Goal: Task Accomplishment & Management: Use online tool/utility

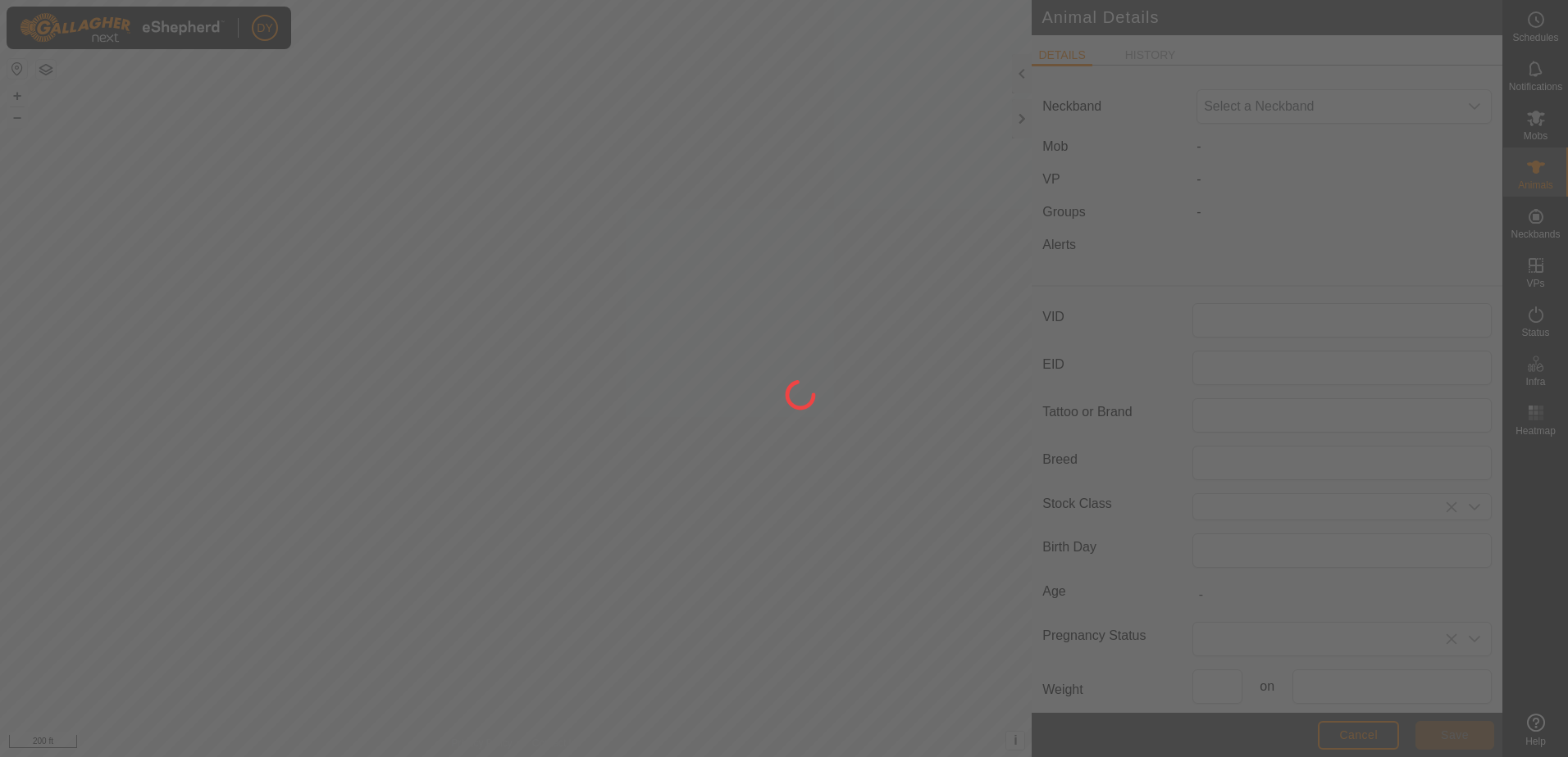
type input "H6"
type input "0"
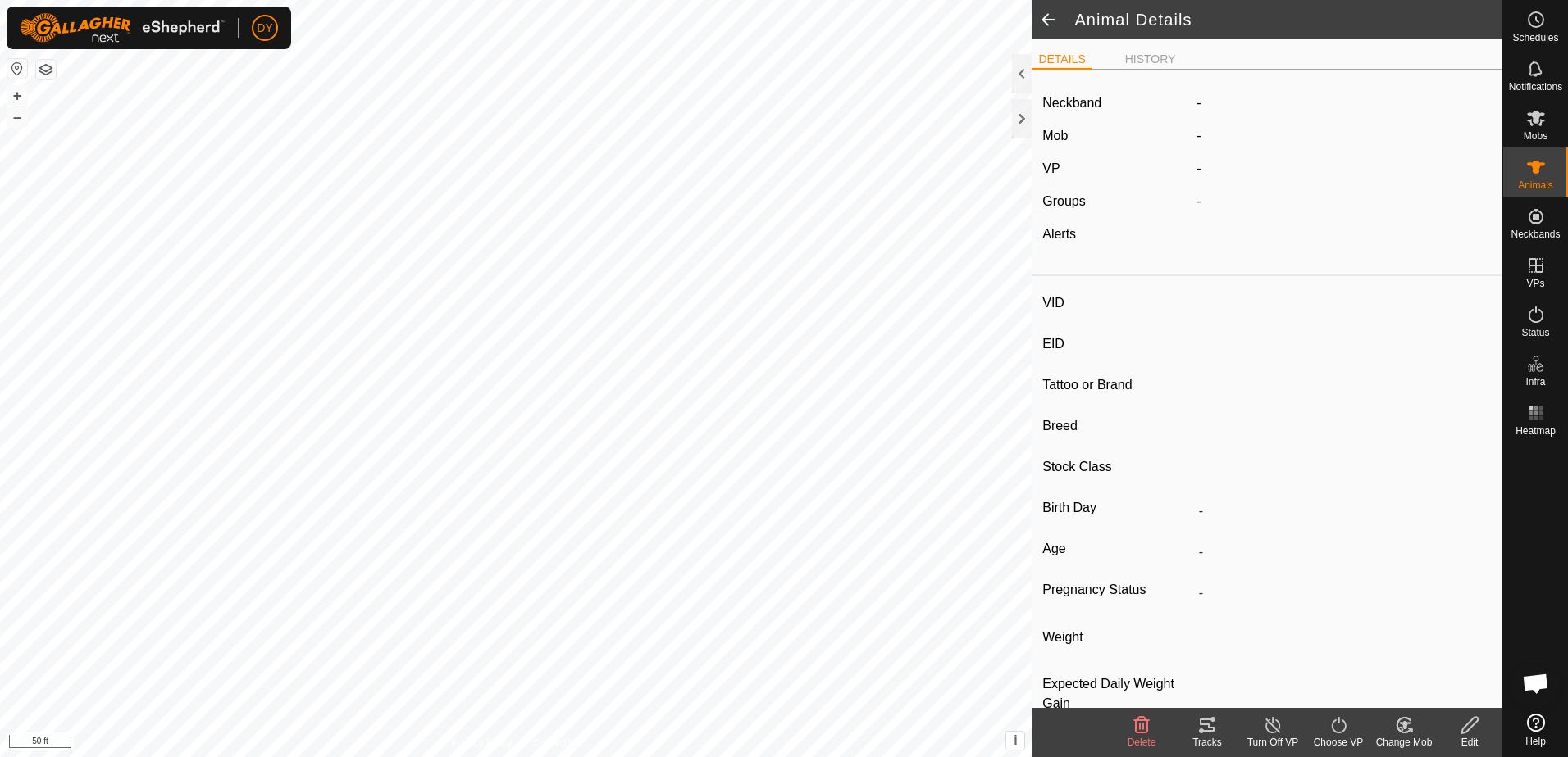
type input "99"
type input "-"
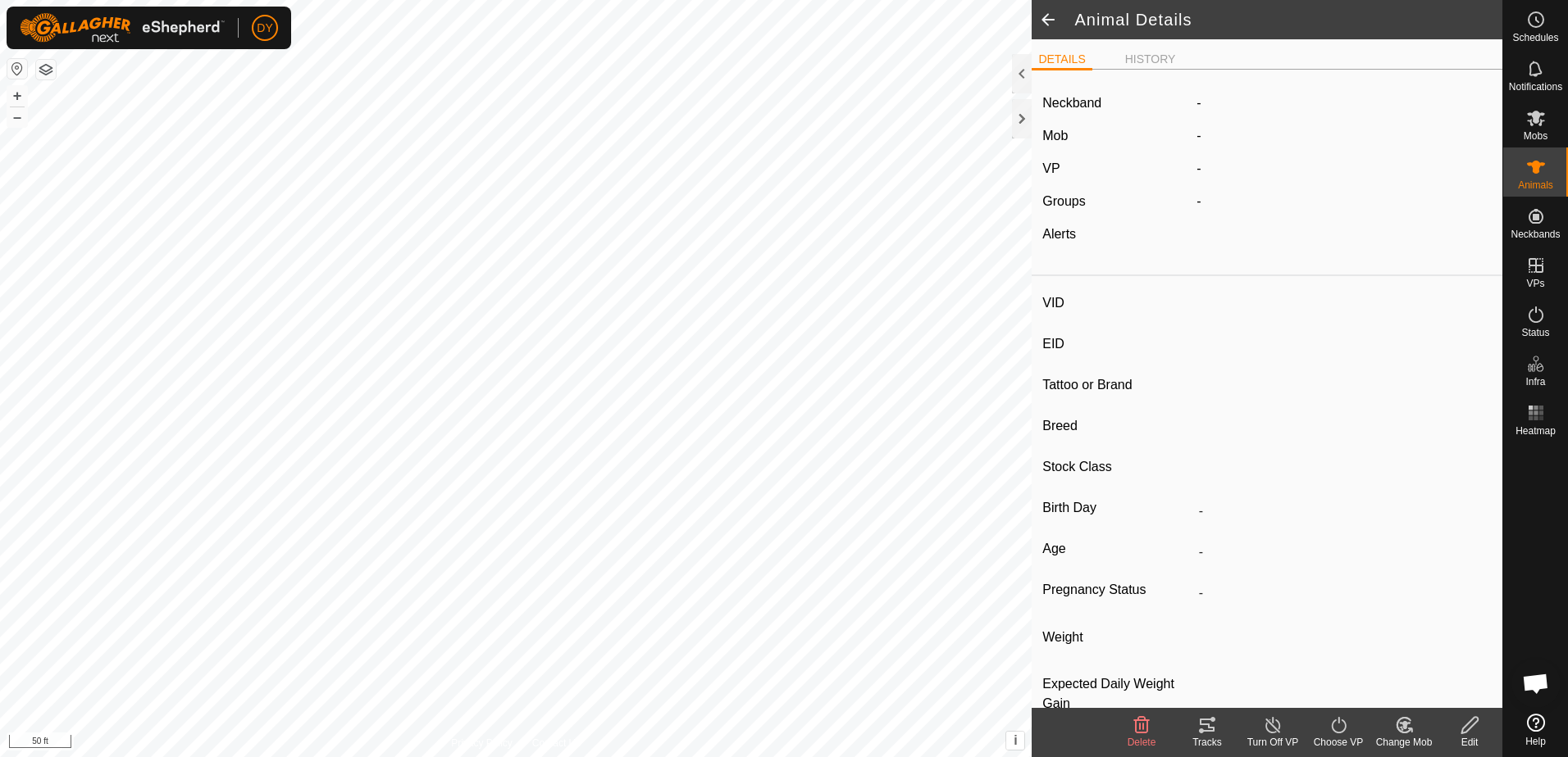
type input "0 kg"
type input "-"
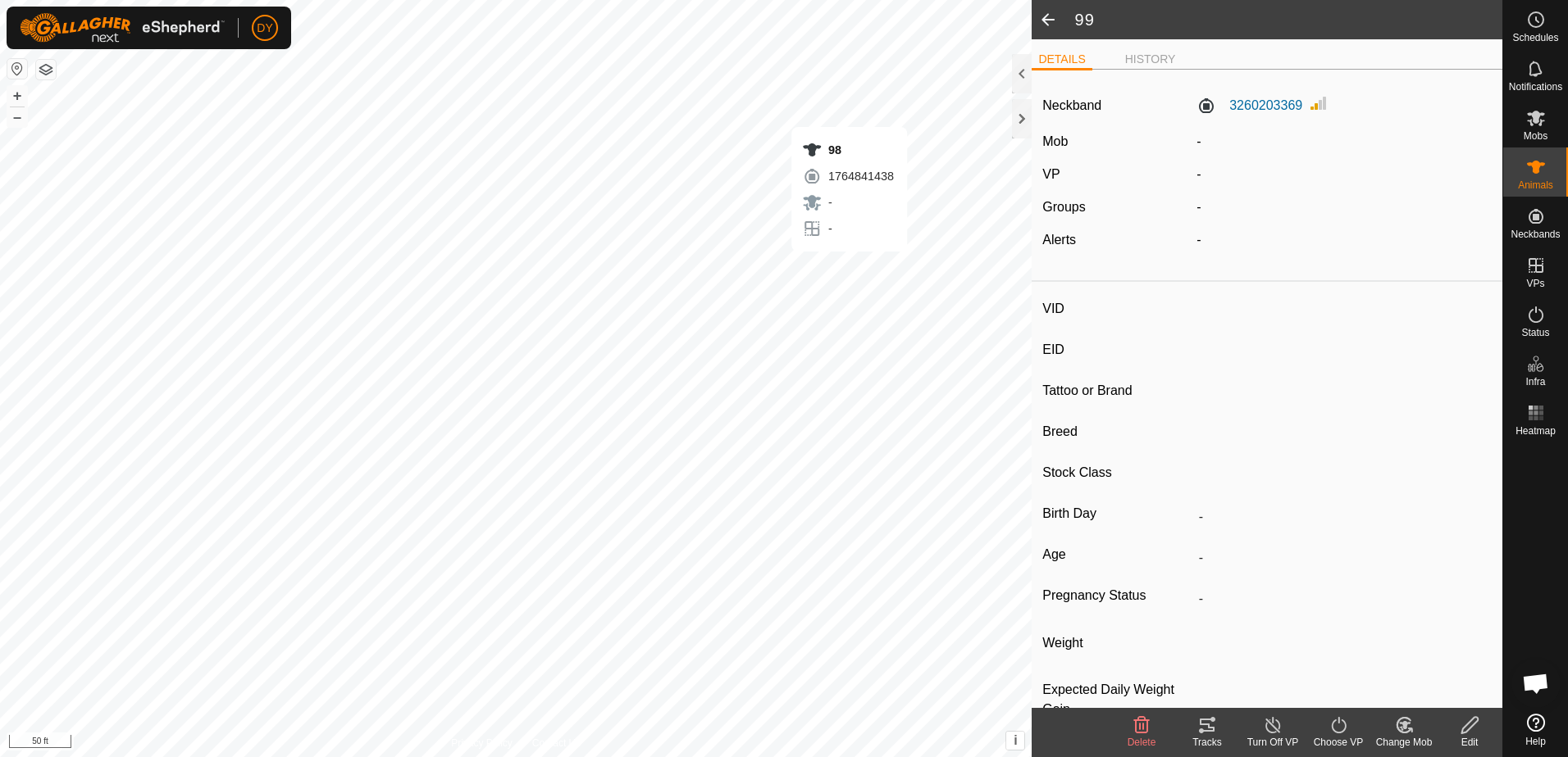
type input "98"
type input "-"
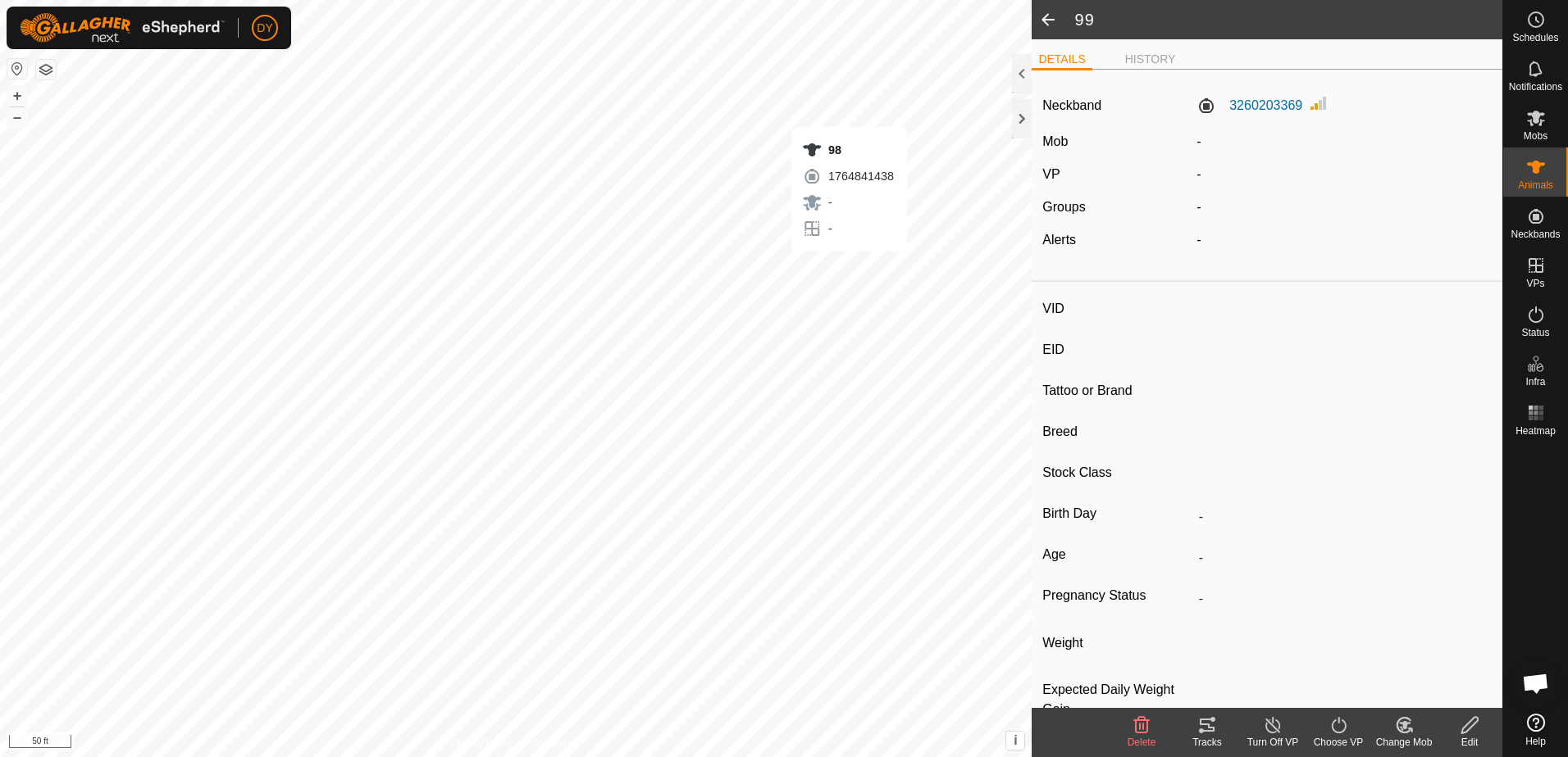
type input "0 kg"
type input "-"
type input "99"
type input "-"
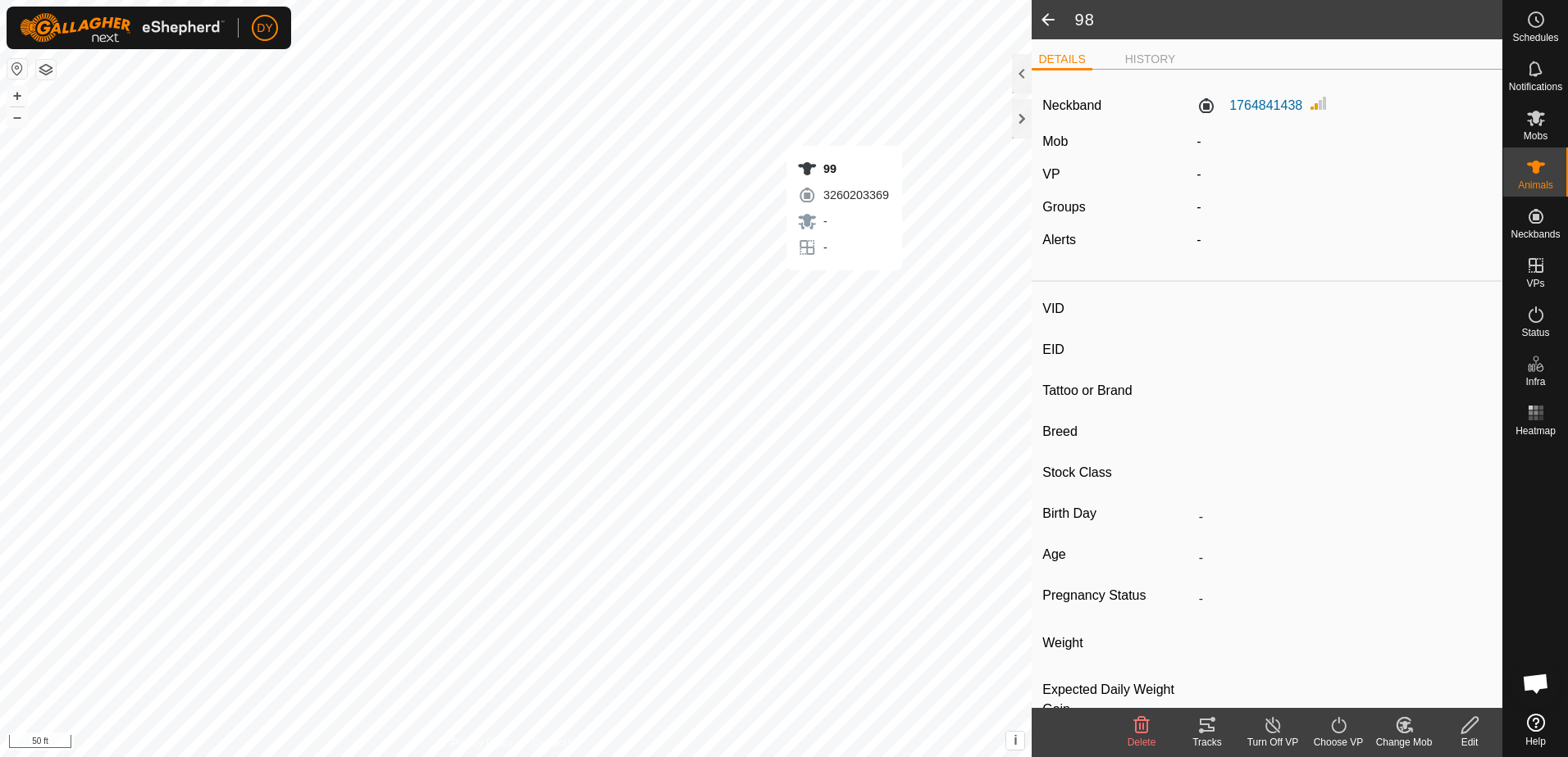
type input "-"
type input "0 kg"
type input "-"
type input "98"
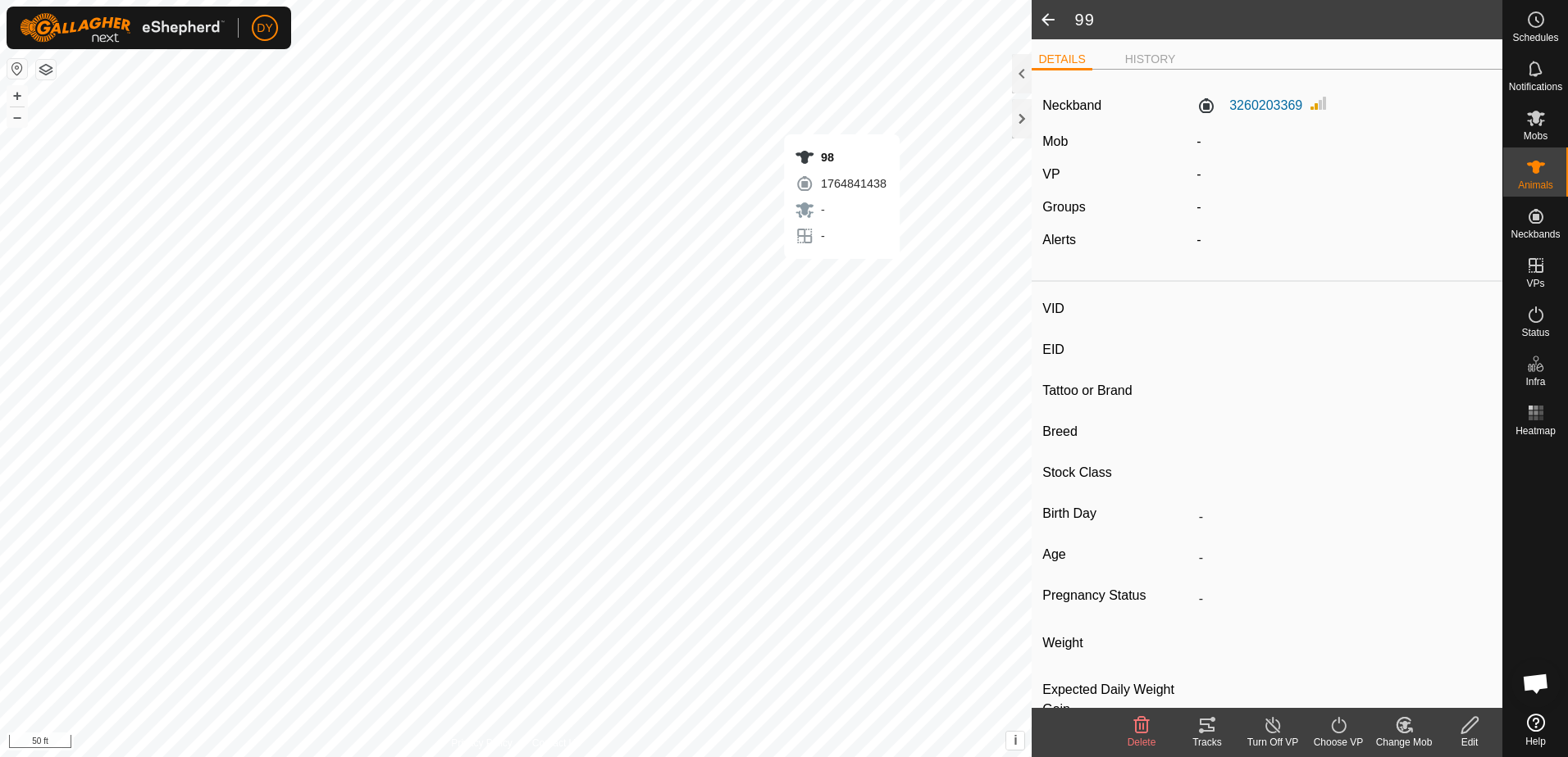
type input "-"
type input "0 kg"
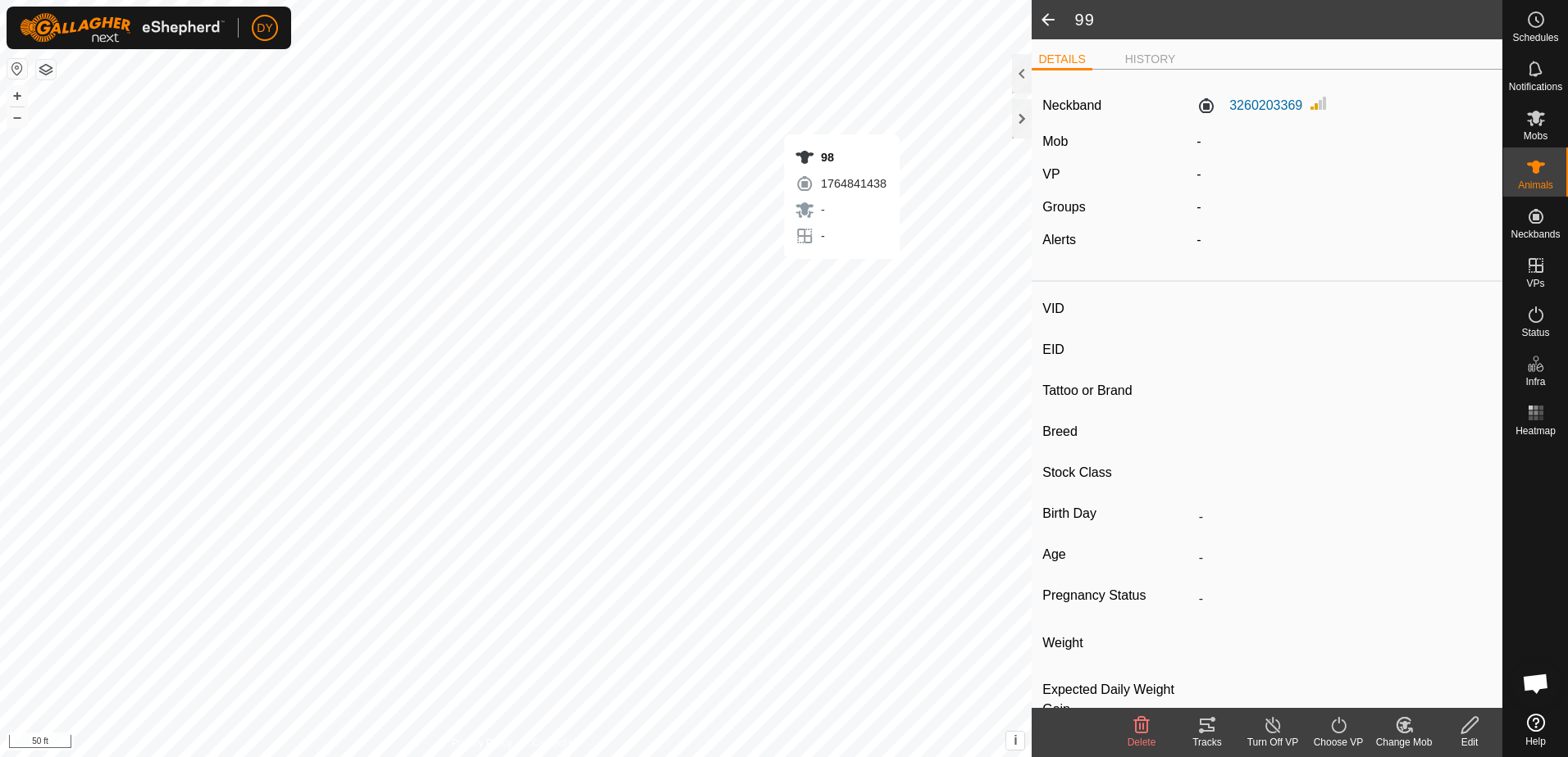
type input "-"
type input "B4"
type input "-"
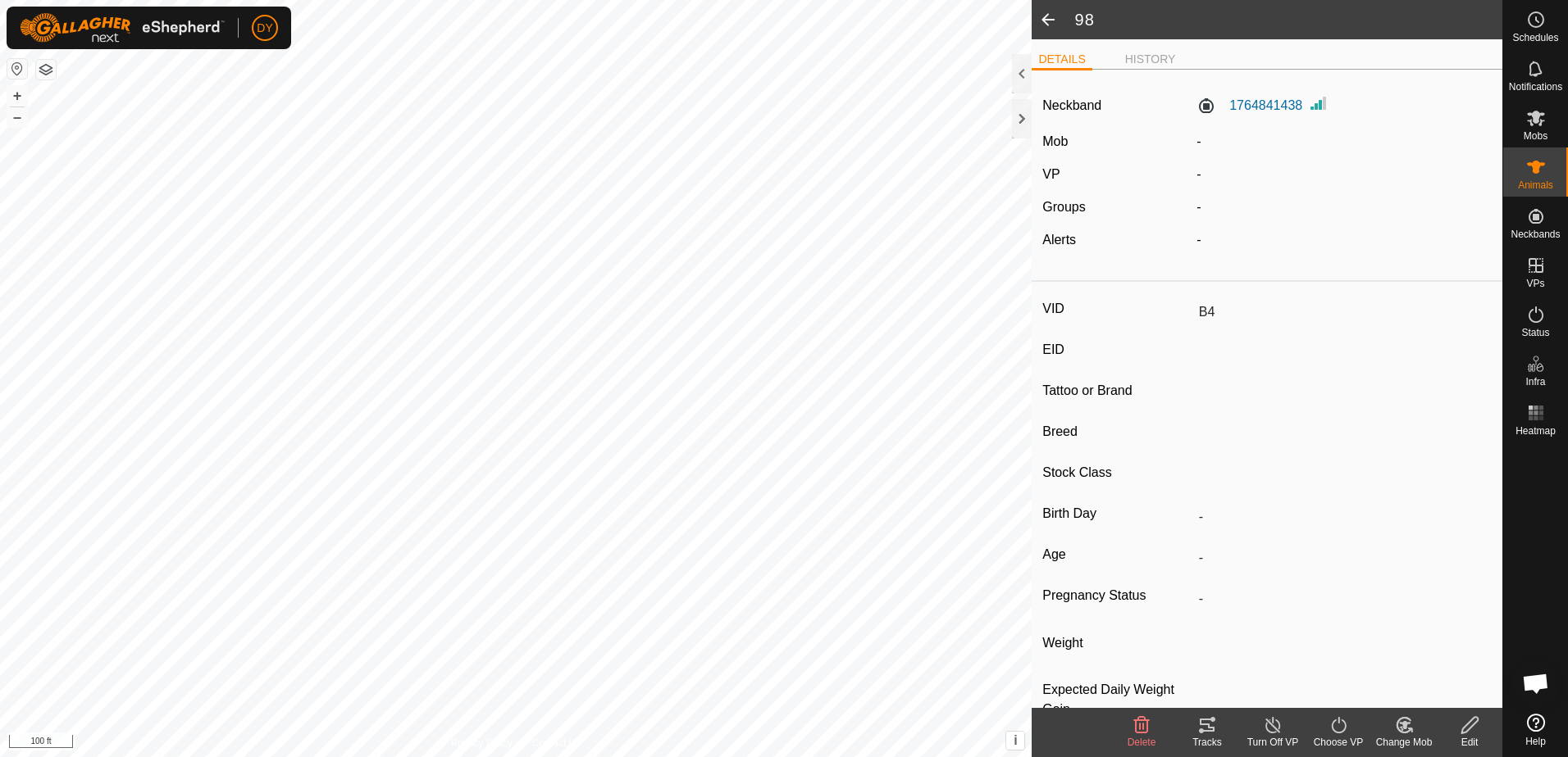
type input "-"
type input "0 kg"
type input "-"
click at [1044, 17] on span at bounding box center [1048, 19] width 33 height 39
type input "98"
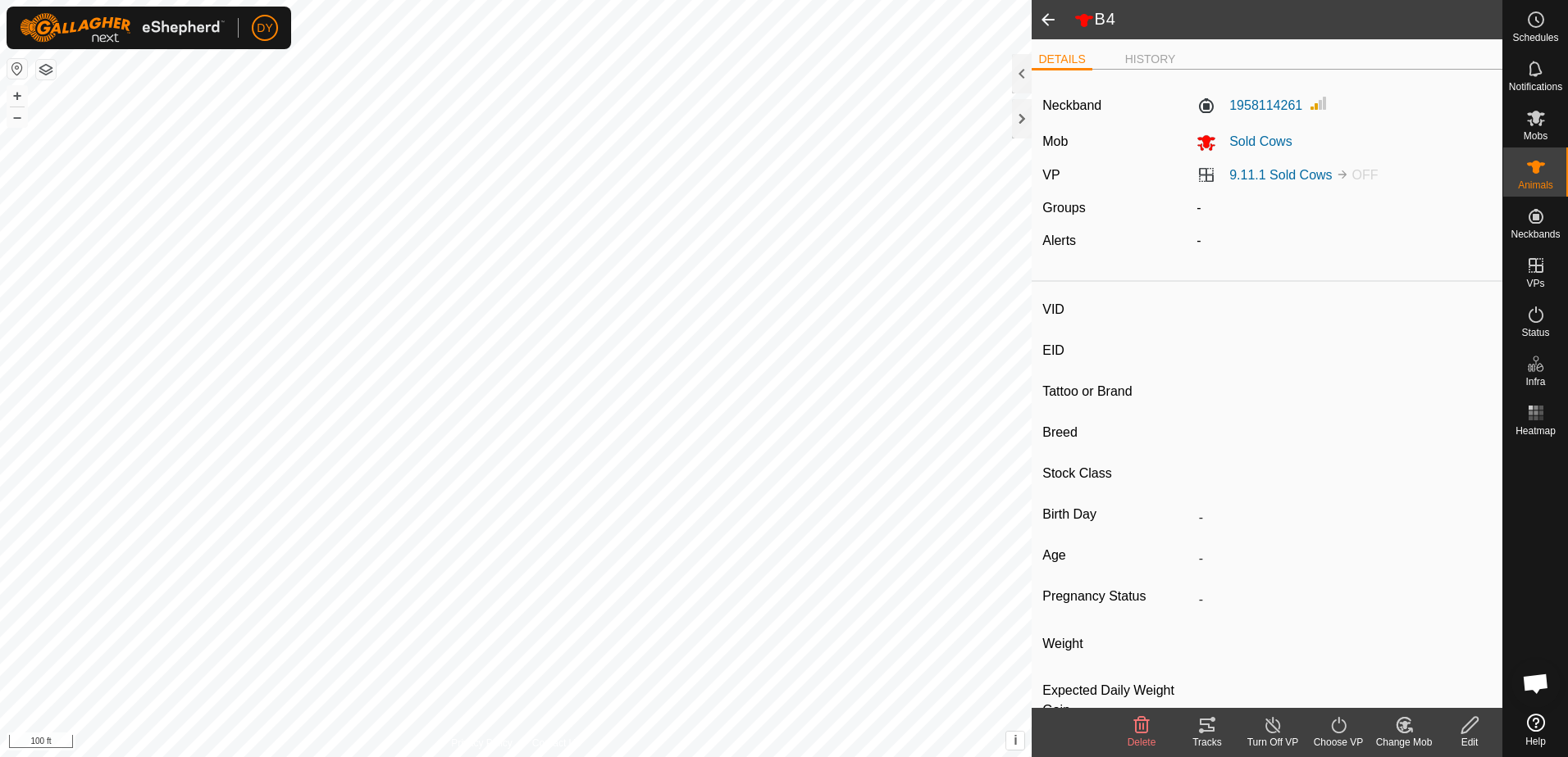
type input "-"
type input "0 kg"
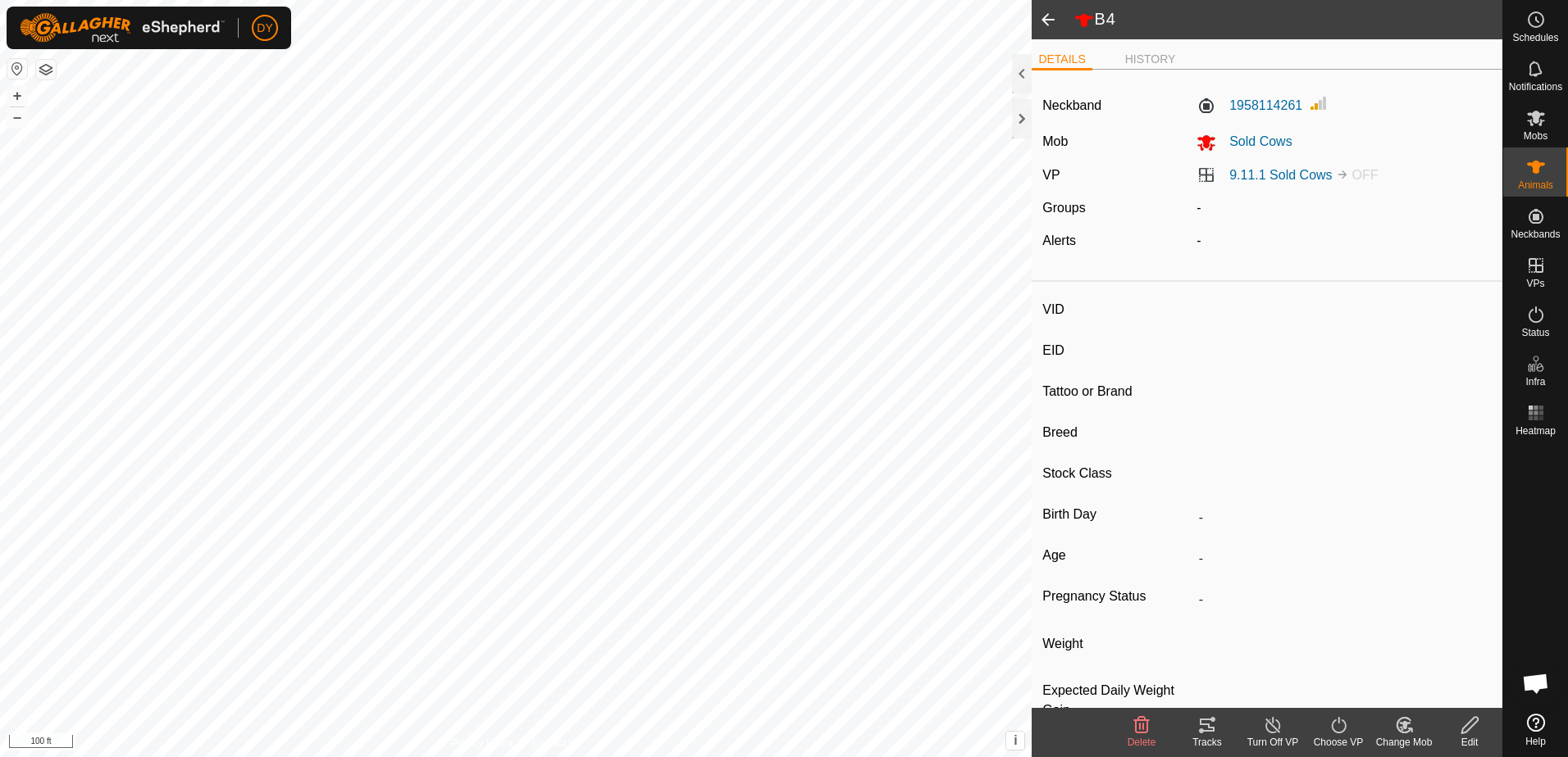
type input "-"
click at [1049, 25] on span at bounding box center [1048, 19] width 33 height 39
type input "99"
type input "-"
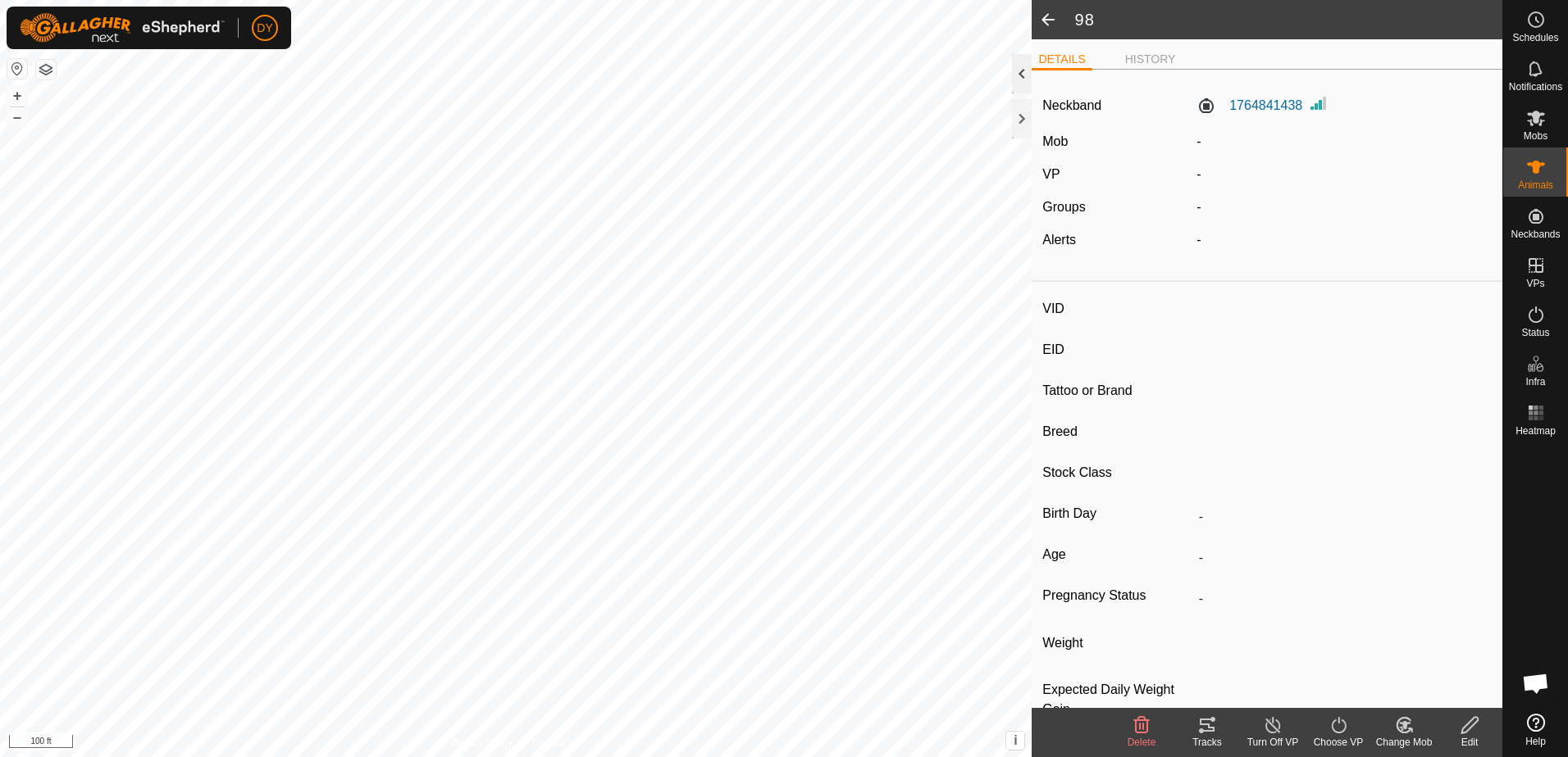
type input "-"
type input "0 kg"
type input "-"
click at [1046, 17] on span at bounding box center [1048, 19] width 33 height 39
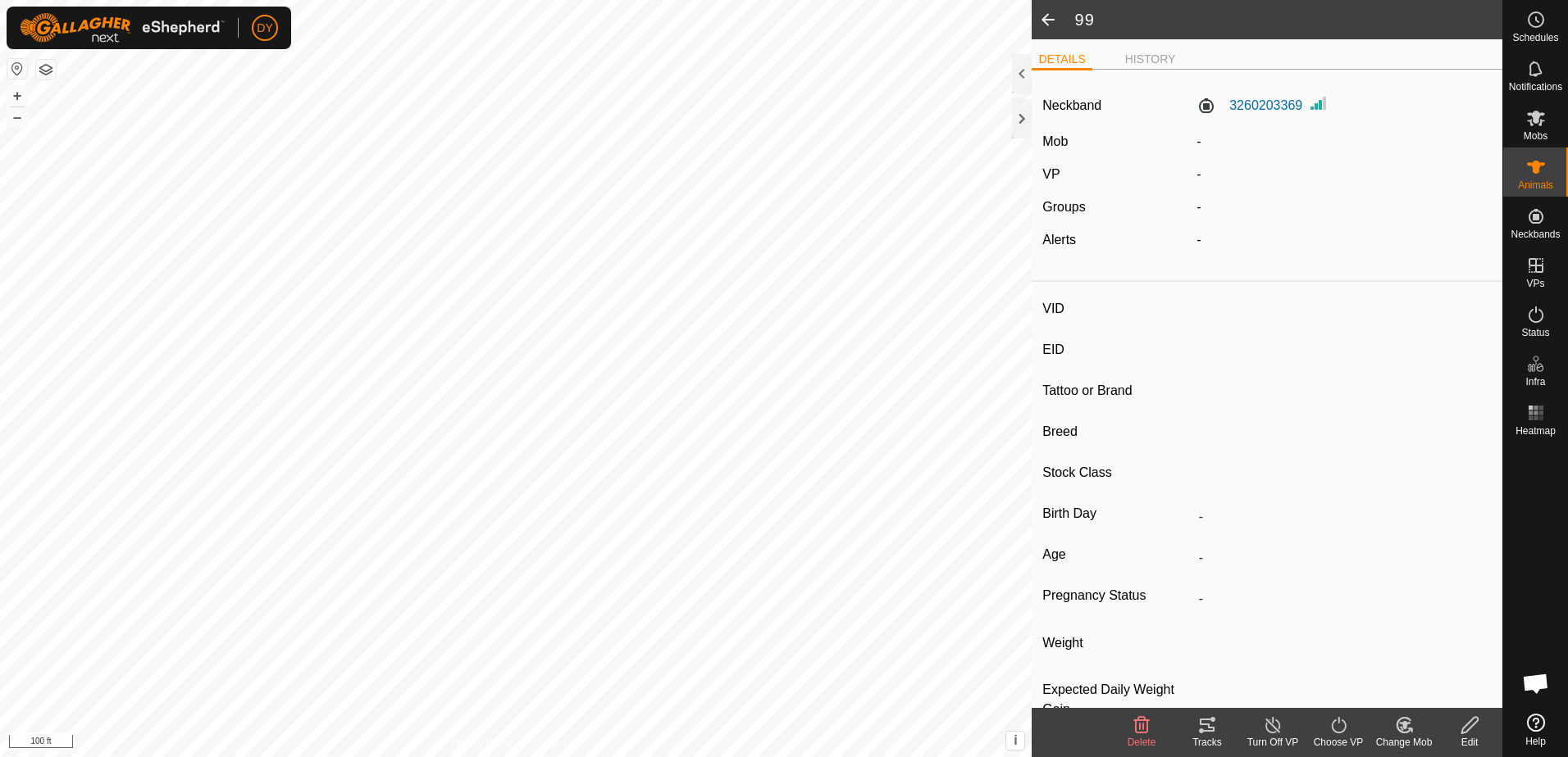
type input "98"
type input "-"
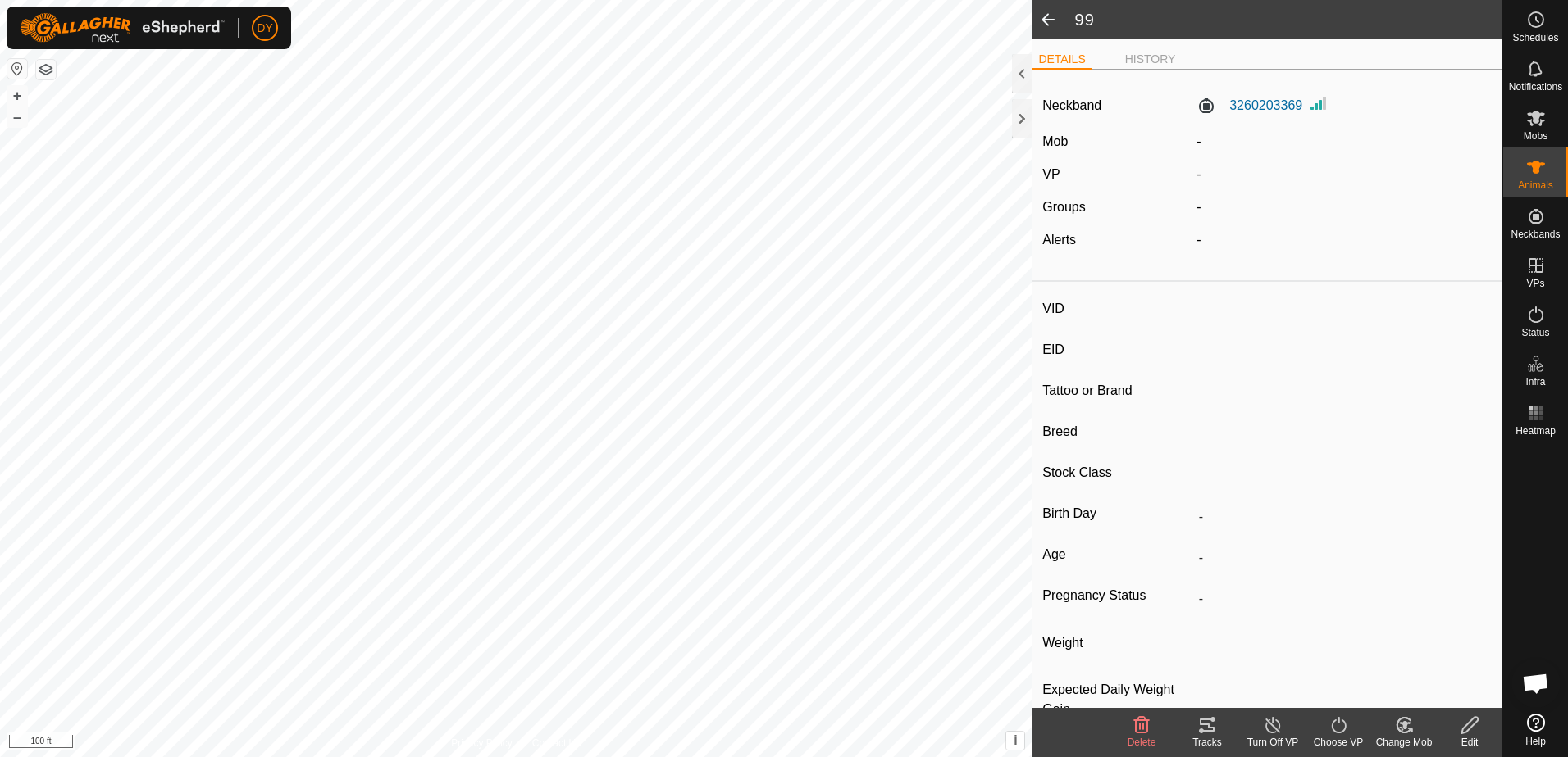
type input "0 kg"
type input "-"
click at [1048, 20] on span at bounding box center [1048, 19] width 33 height 39
type input "99"
type input "-"
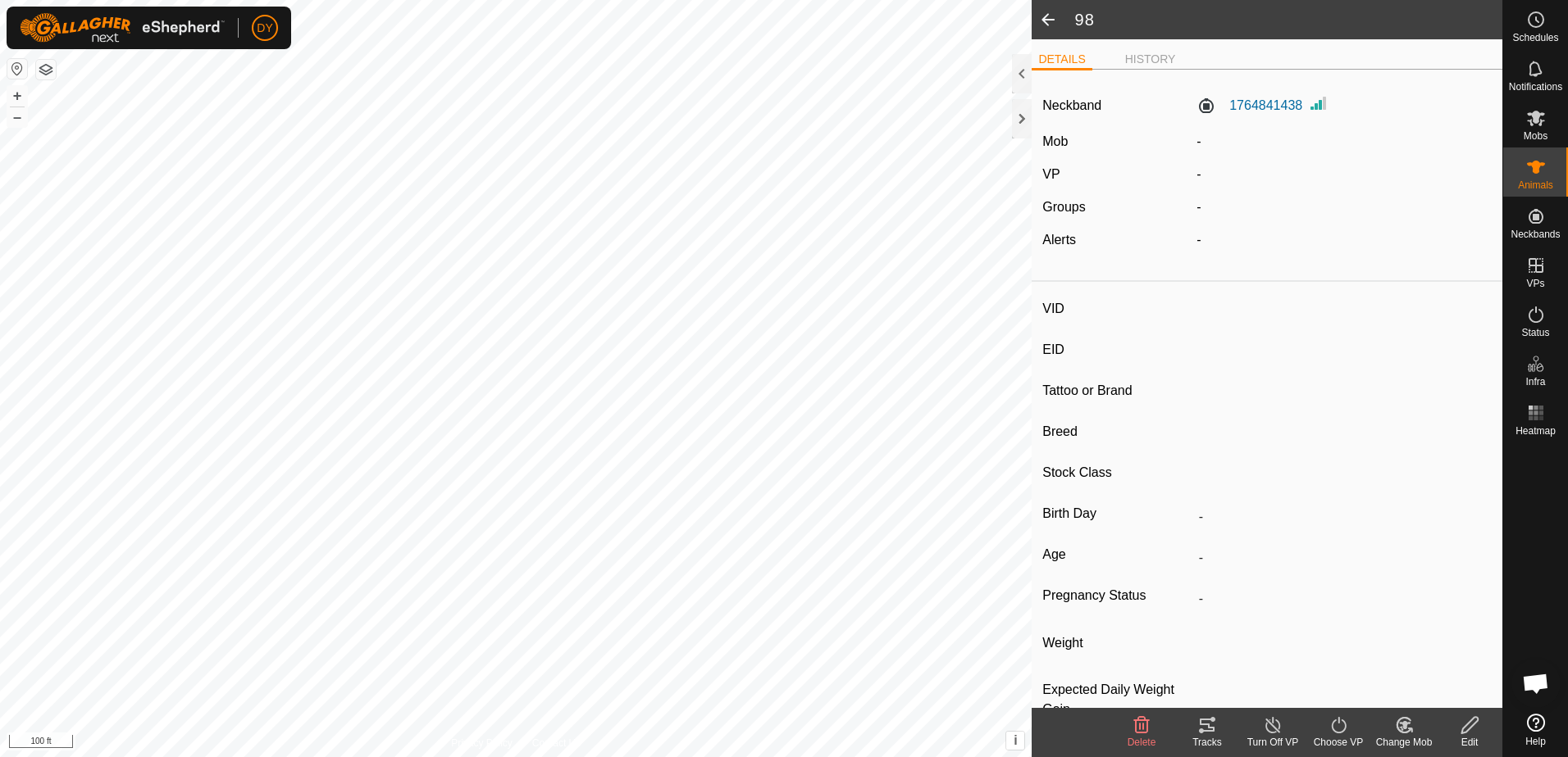
type input "-"
type input "0 kg"
type input "-"
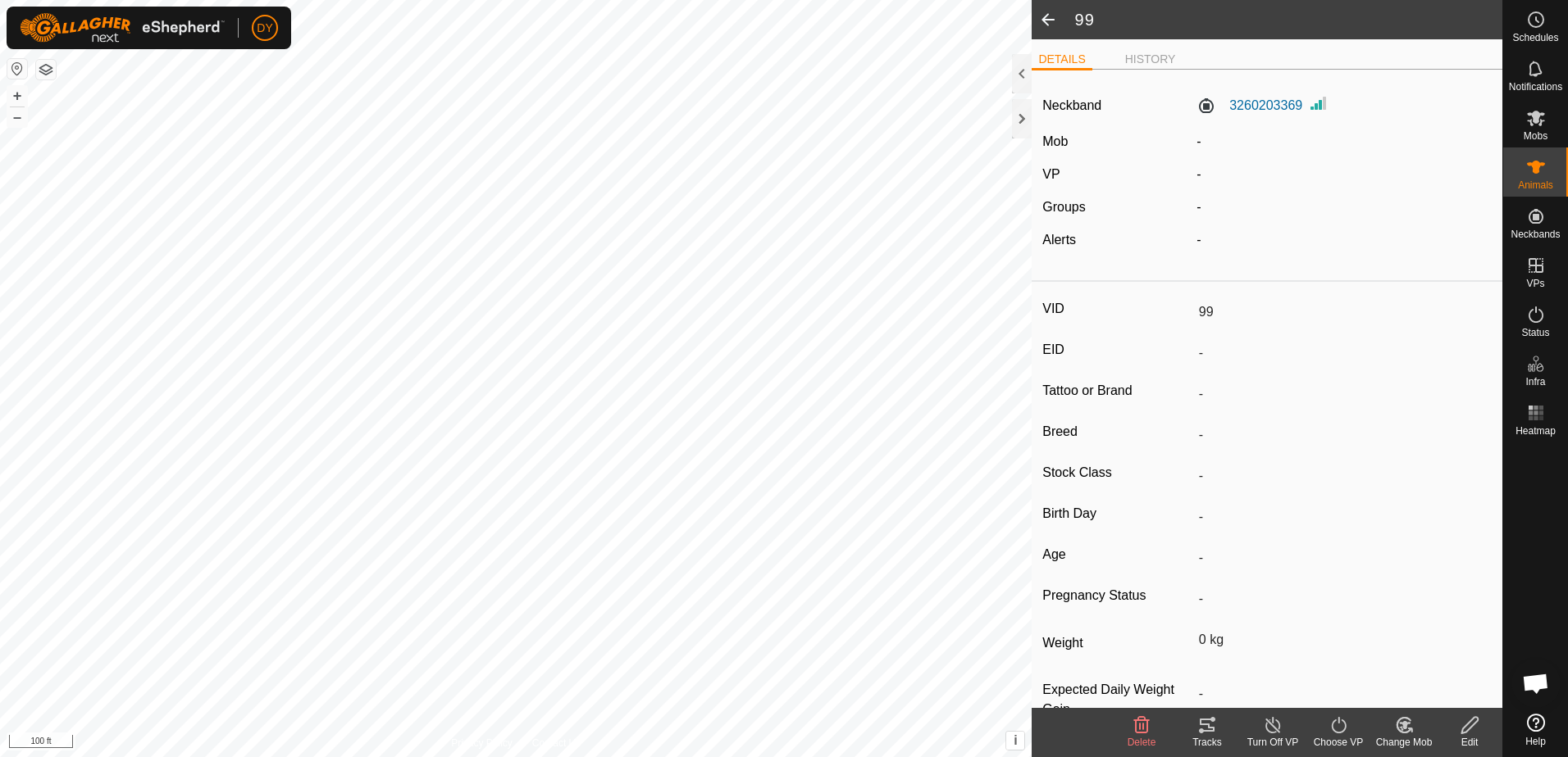
click at [1050, 15] on span at bounding box center [1048, 19] width 33 height 39
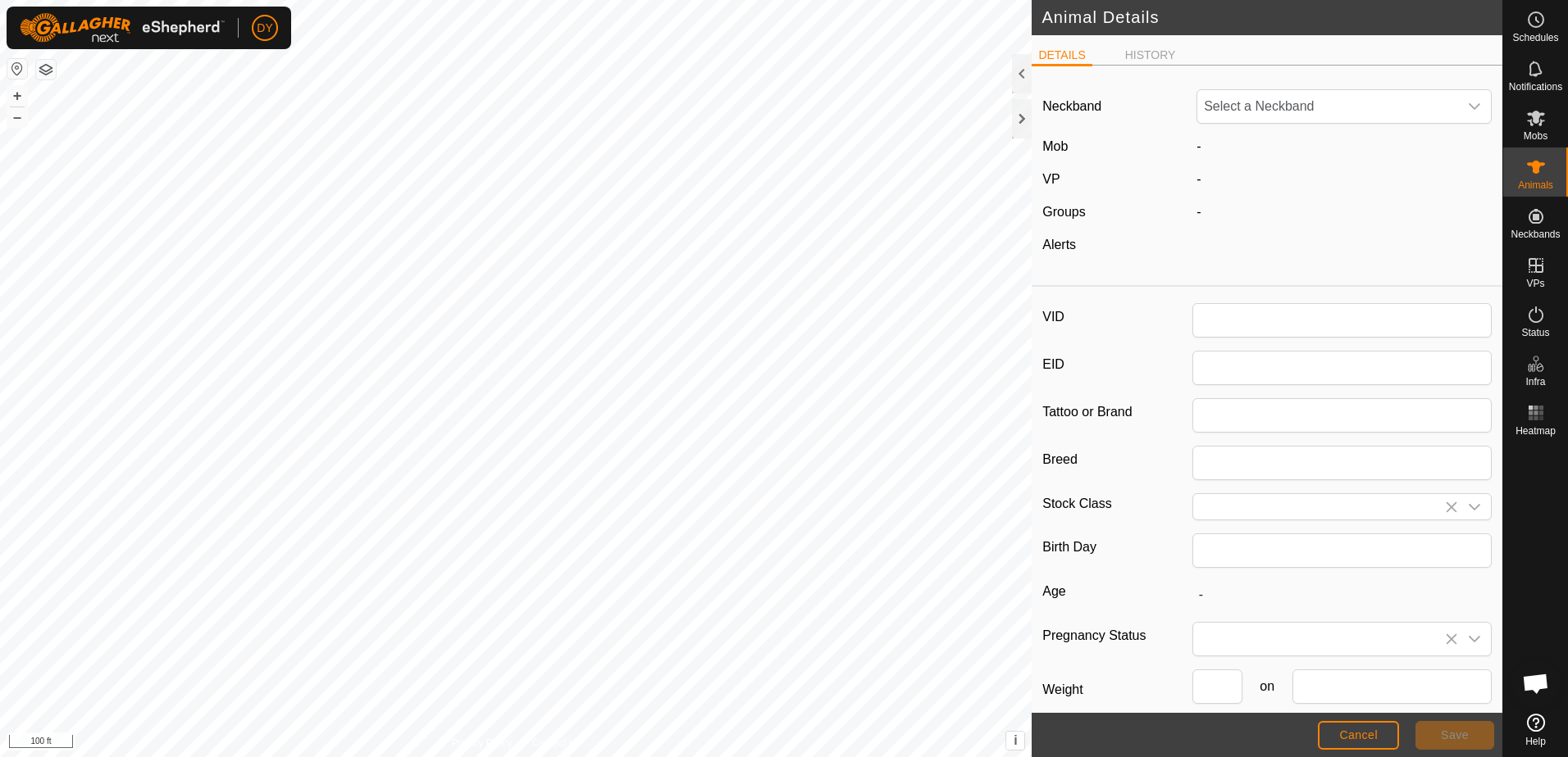
type input "H6"
type input "0"
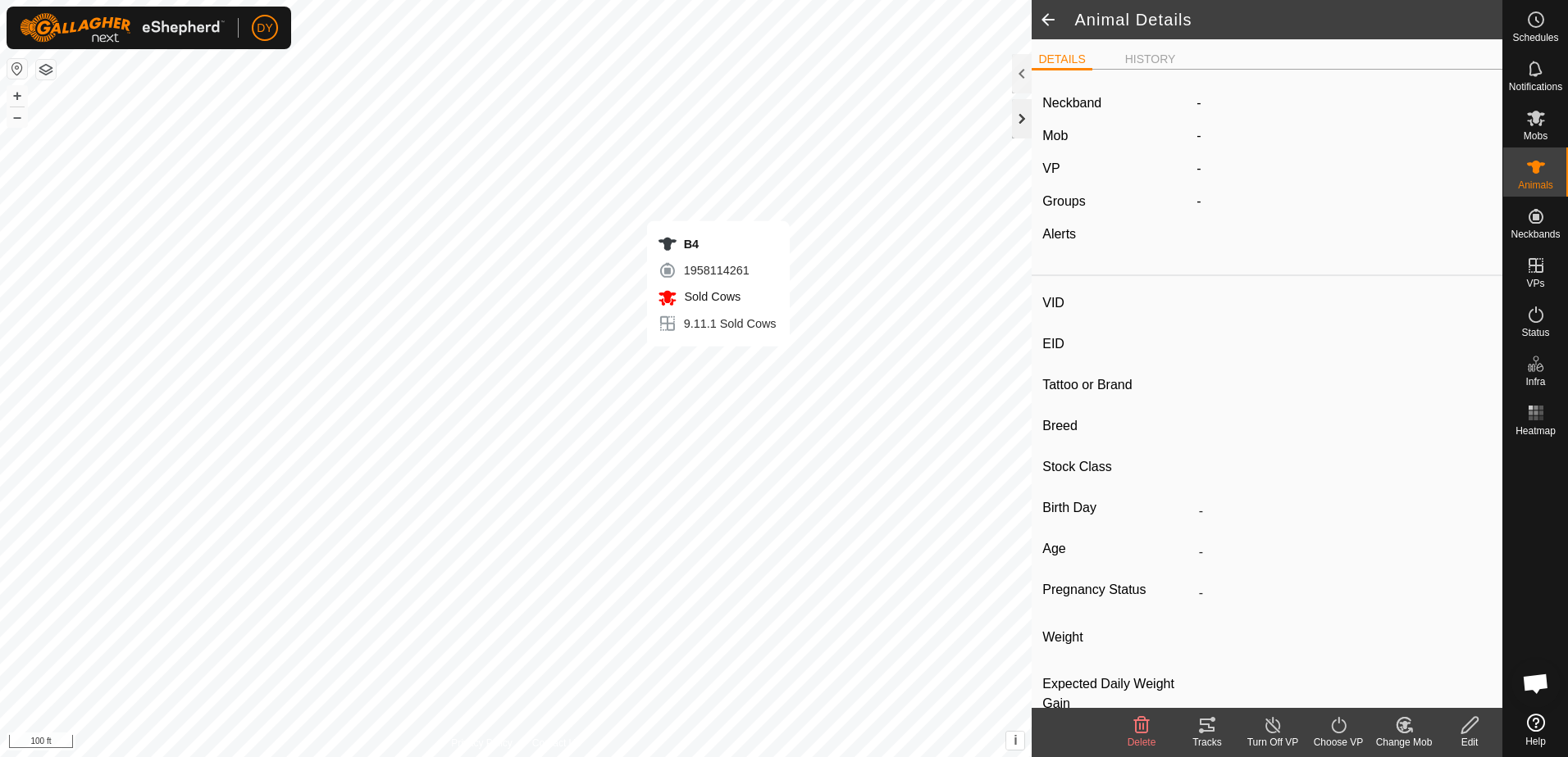
type input "B4"
type input "-"
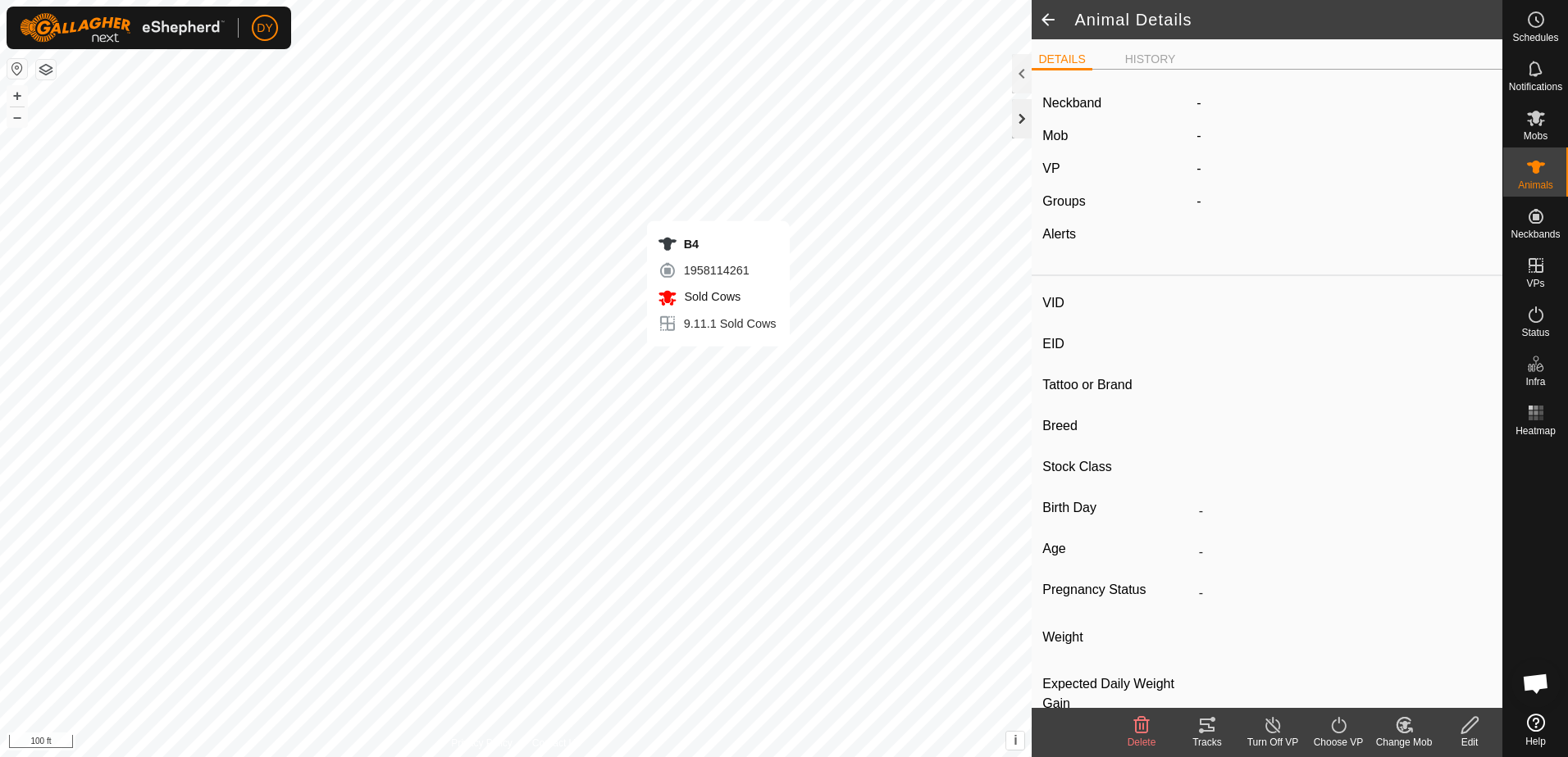
type input "0 kg"
type input "-"
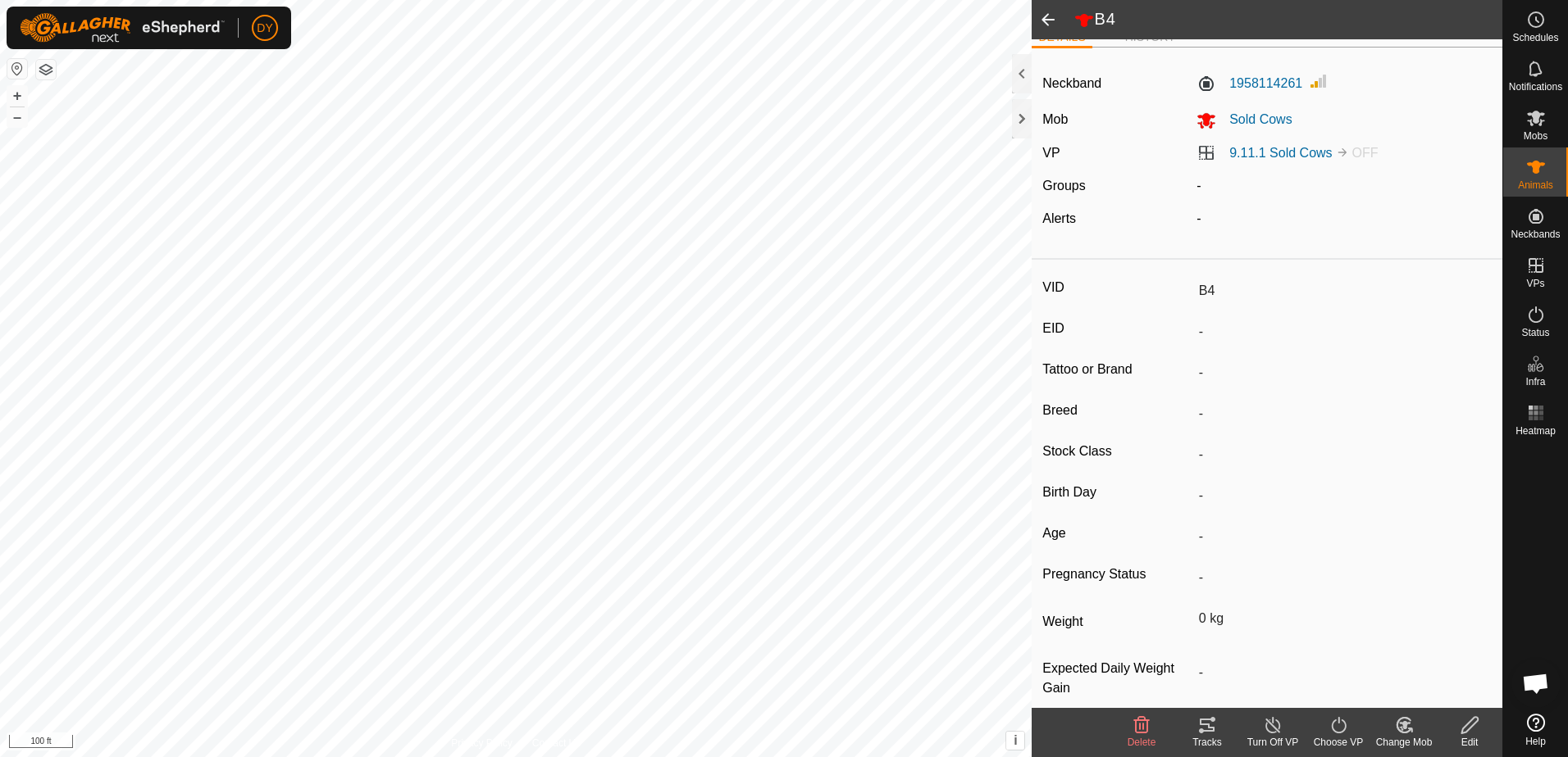
scroll to position [42, 0]
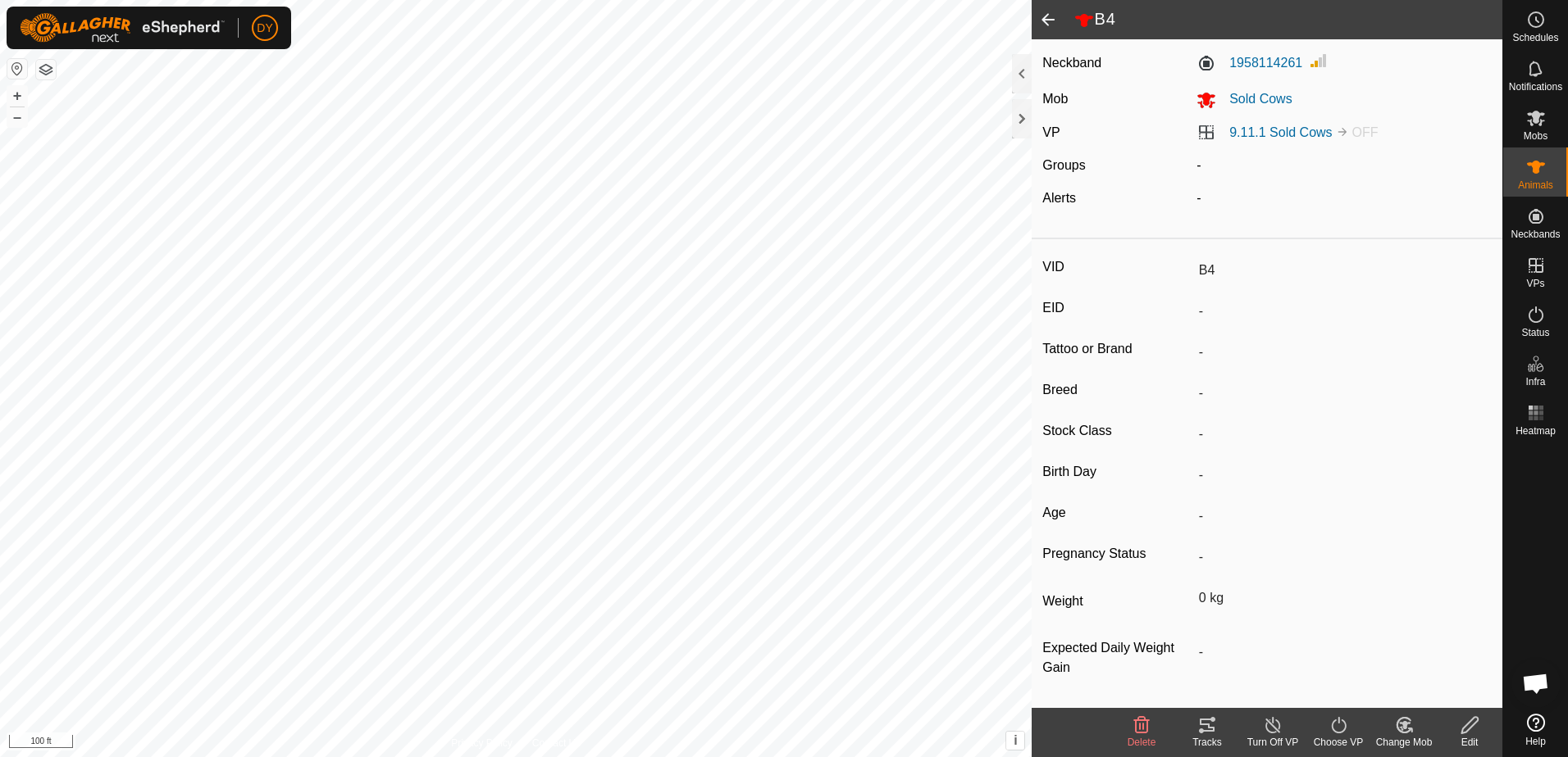
click at [1053, 16] on span at bounding box center [1048, 19] width 33 height 39
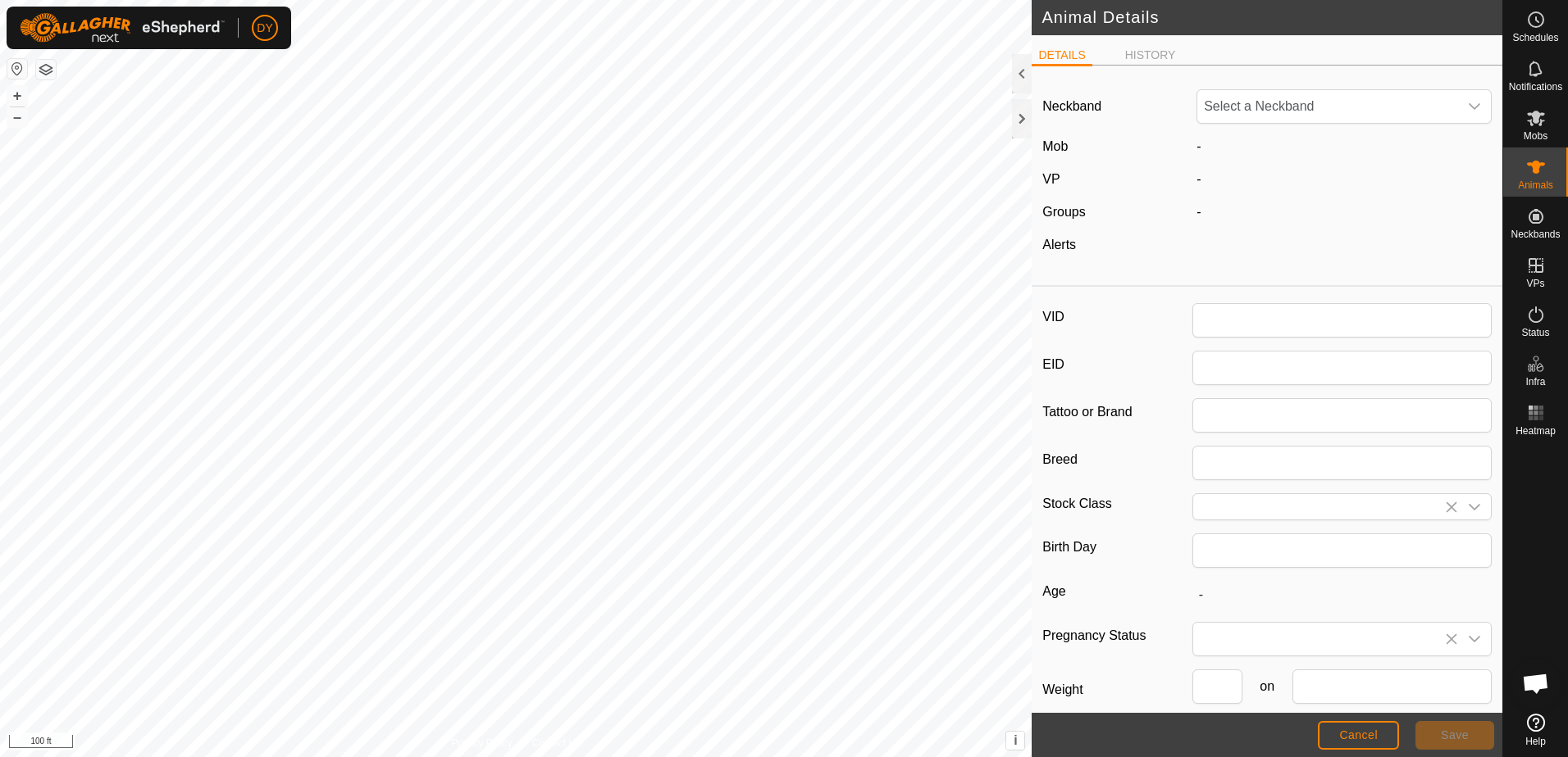
type input "H6"
type input "0"
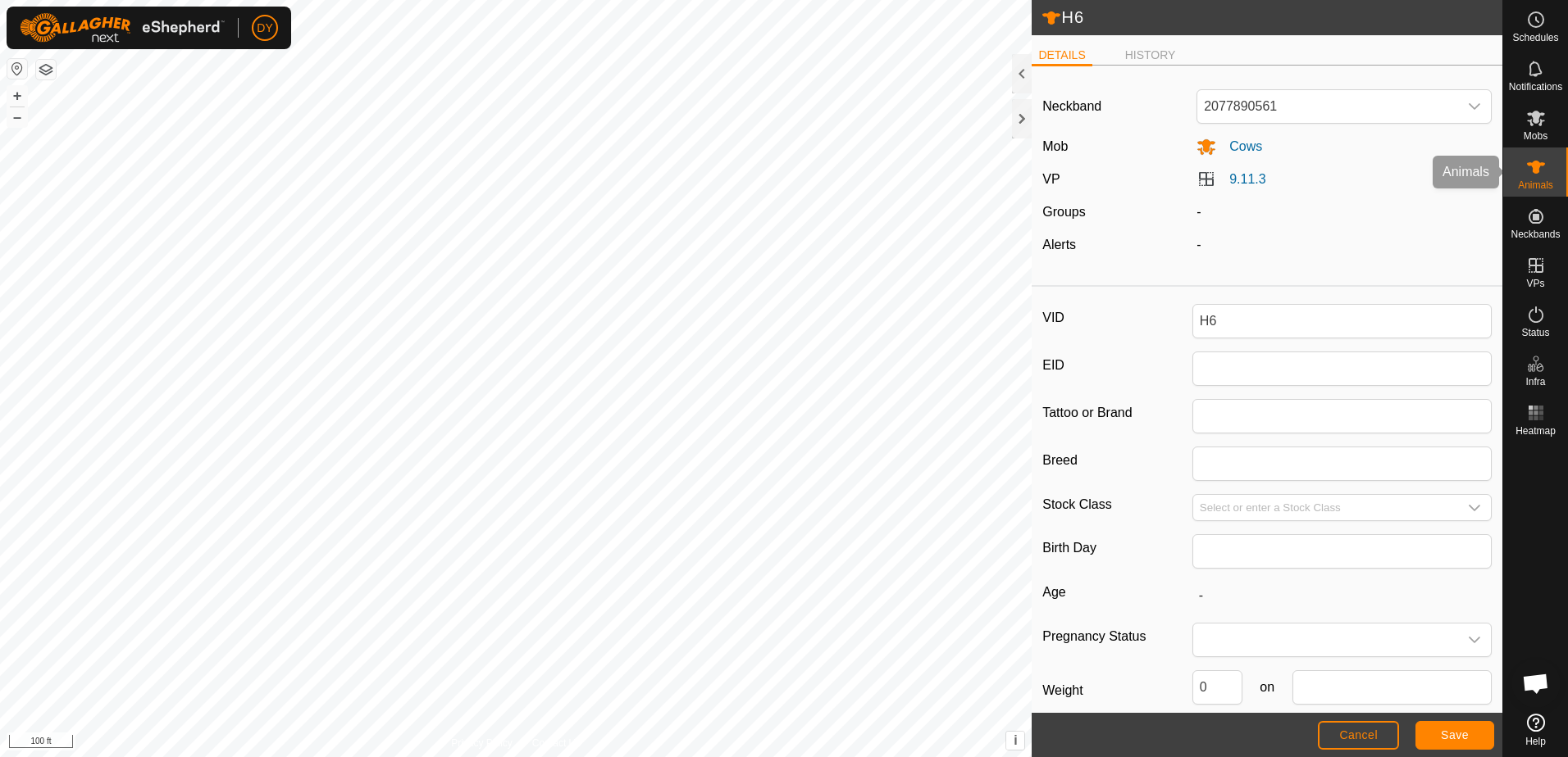
click at [1534, 172] on icon at bounding box center [1536, 166] width 18 height 13
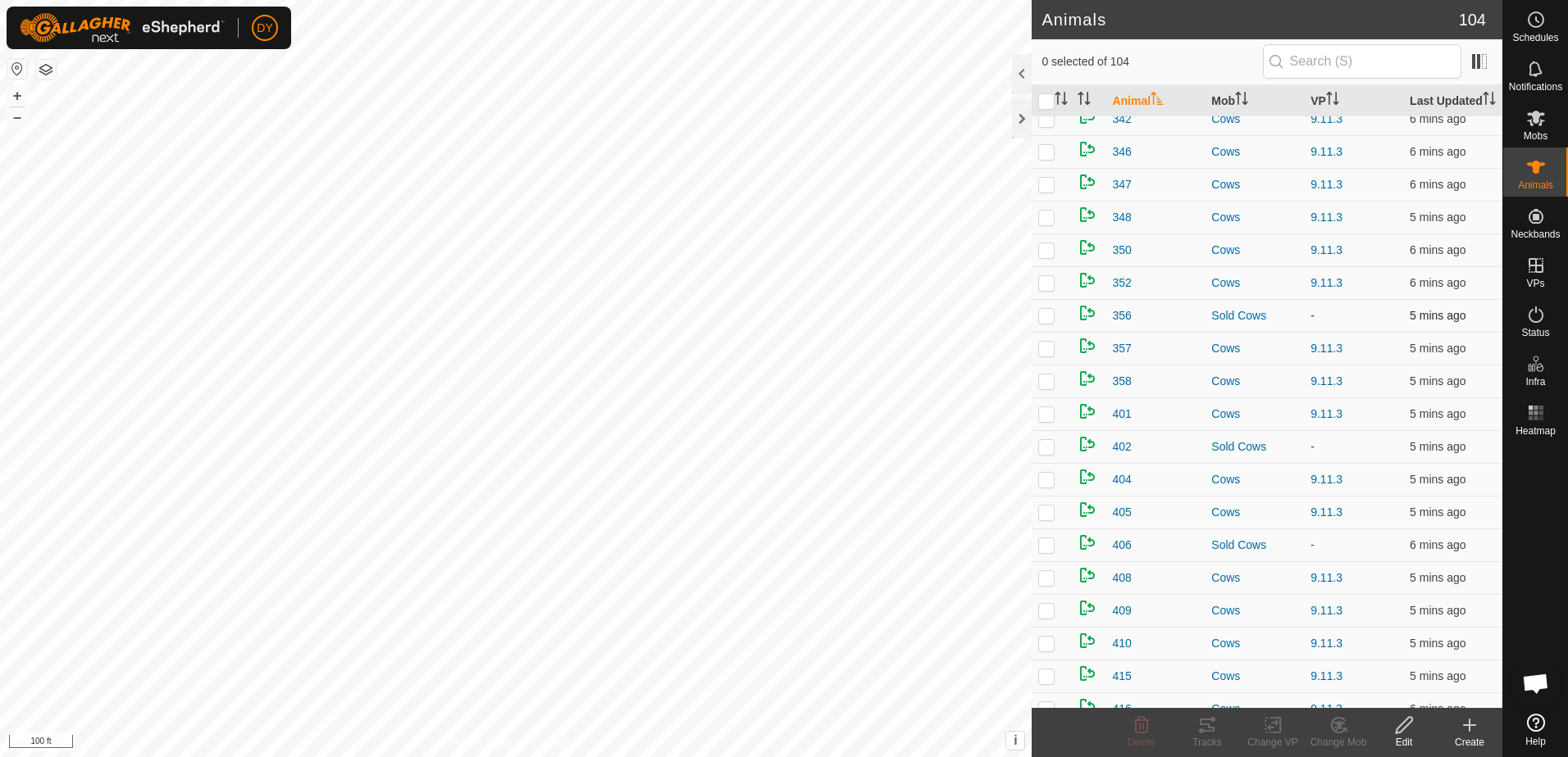
scroll to position [1066, 0]
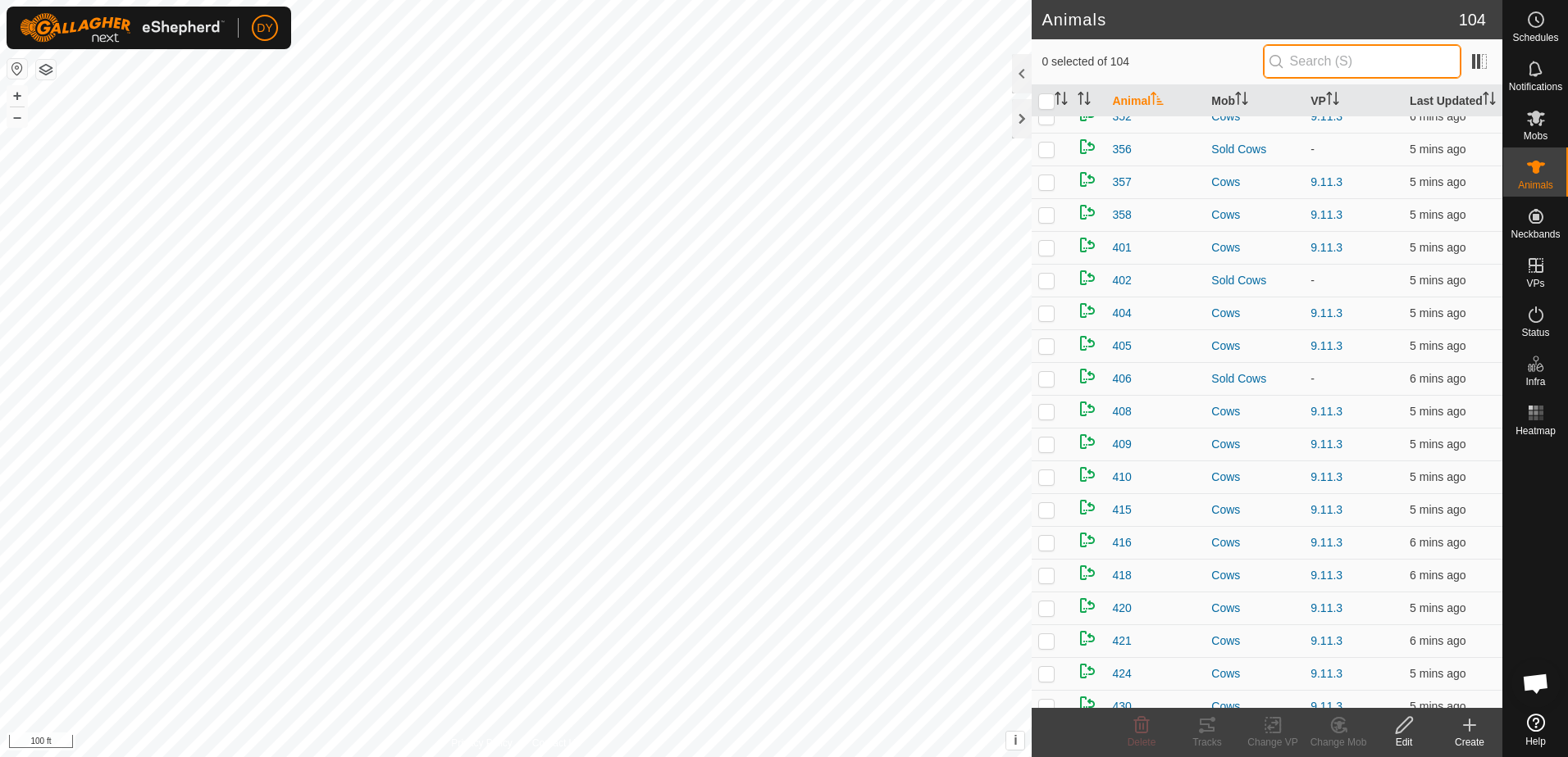
click at [1316, 60] on input "text" at bounding box center [1362, 61] width 198 height 35
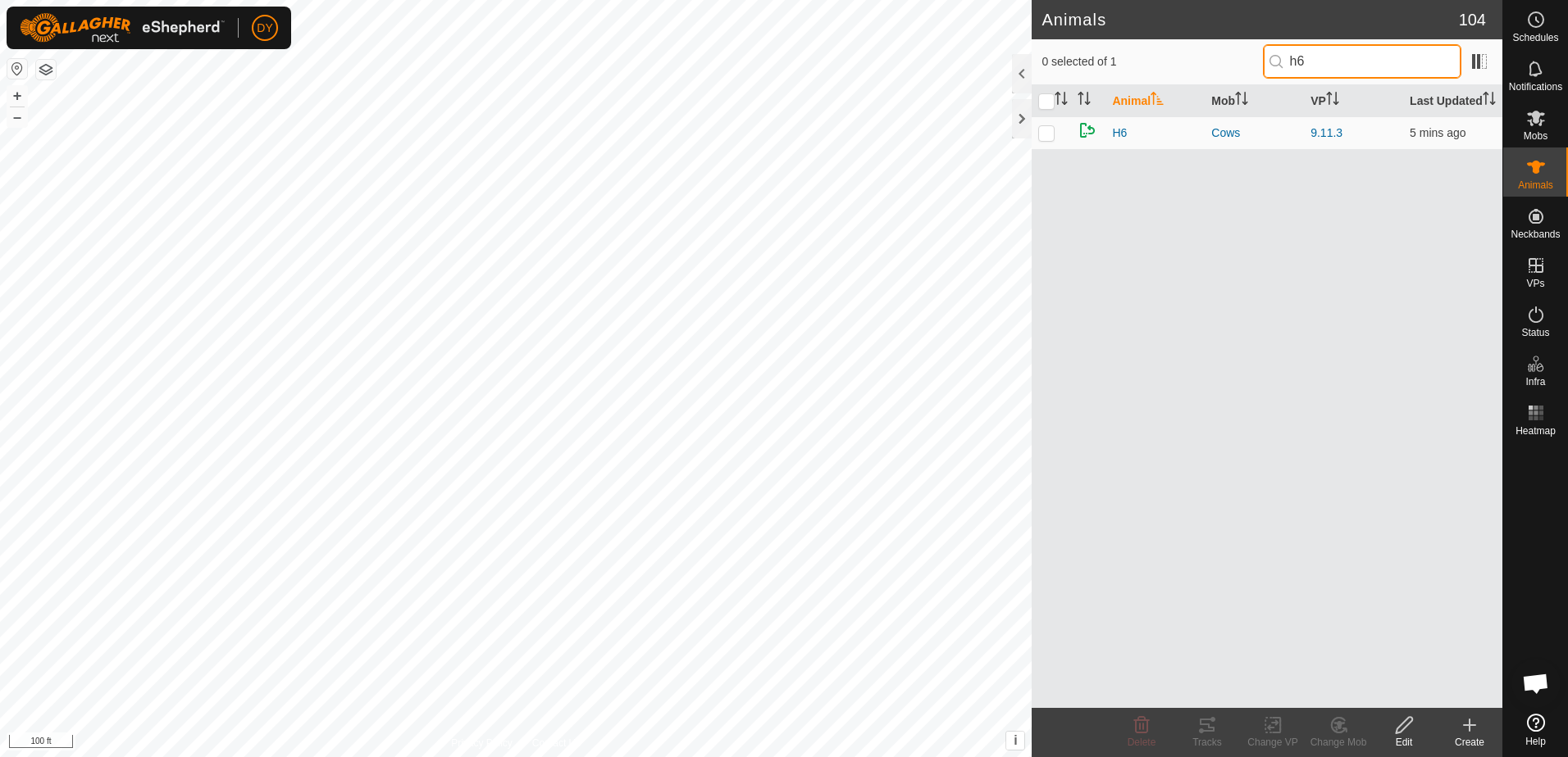
scroll to position [0, 0]
type input "h"
type input "b4"
click at [1534, 126] on icon at bounding box center [1536, 118] width 19 height 19
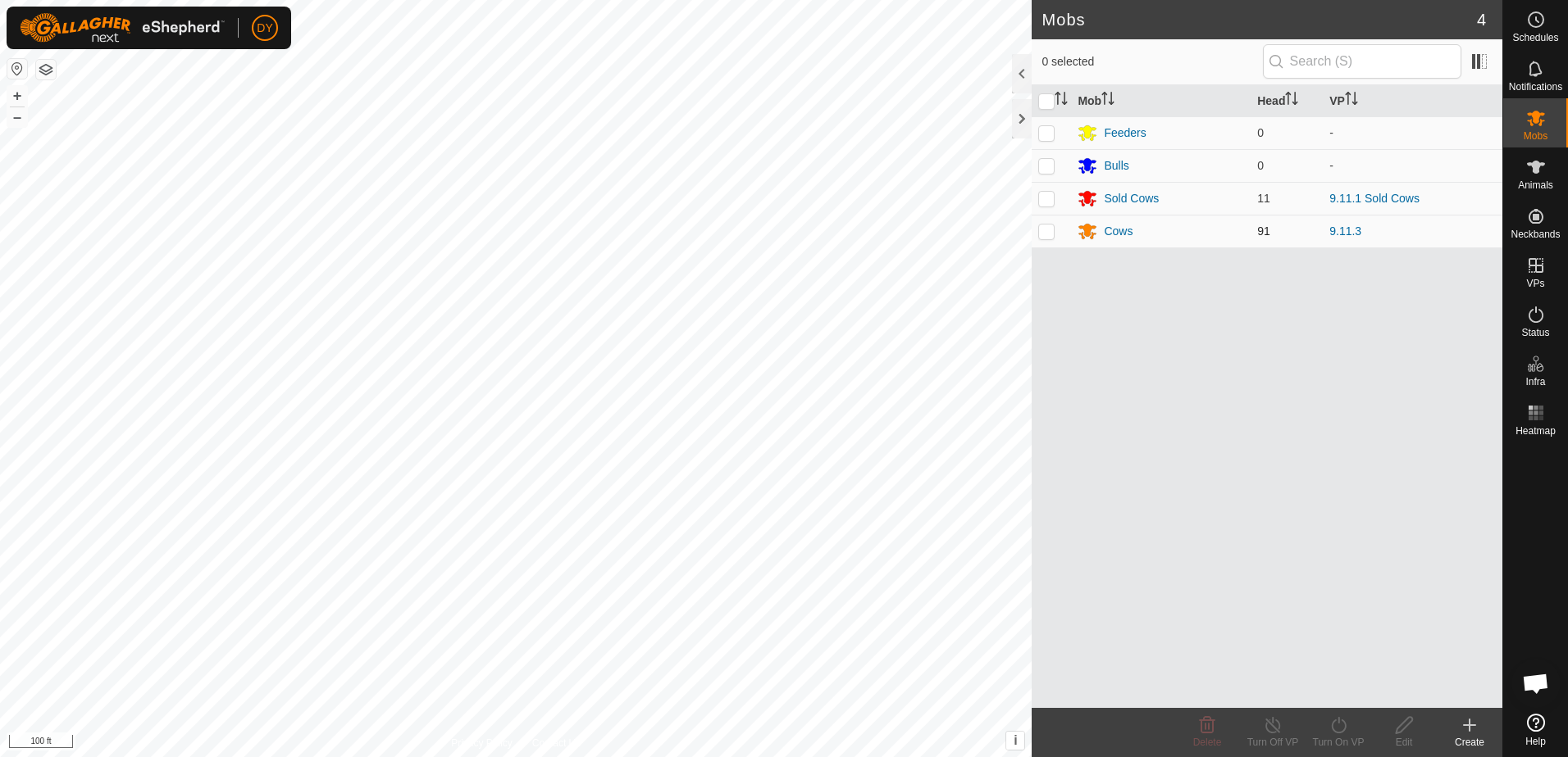
click at [1044, 234] on p-checkbox at bounding box center [1046, 231] width 17 height 13
checkbox input "true"
click at [1275, 726] on icon at bounding box center [1273, 725] width 20 height 19
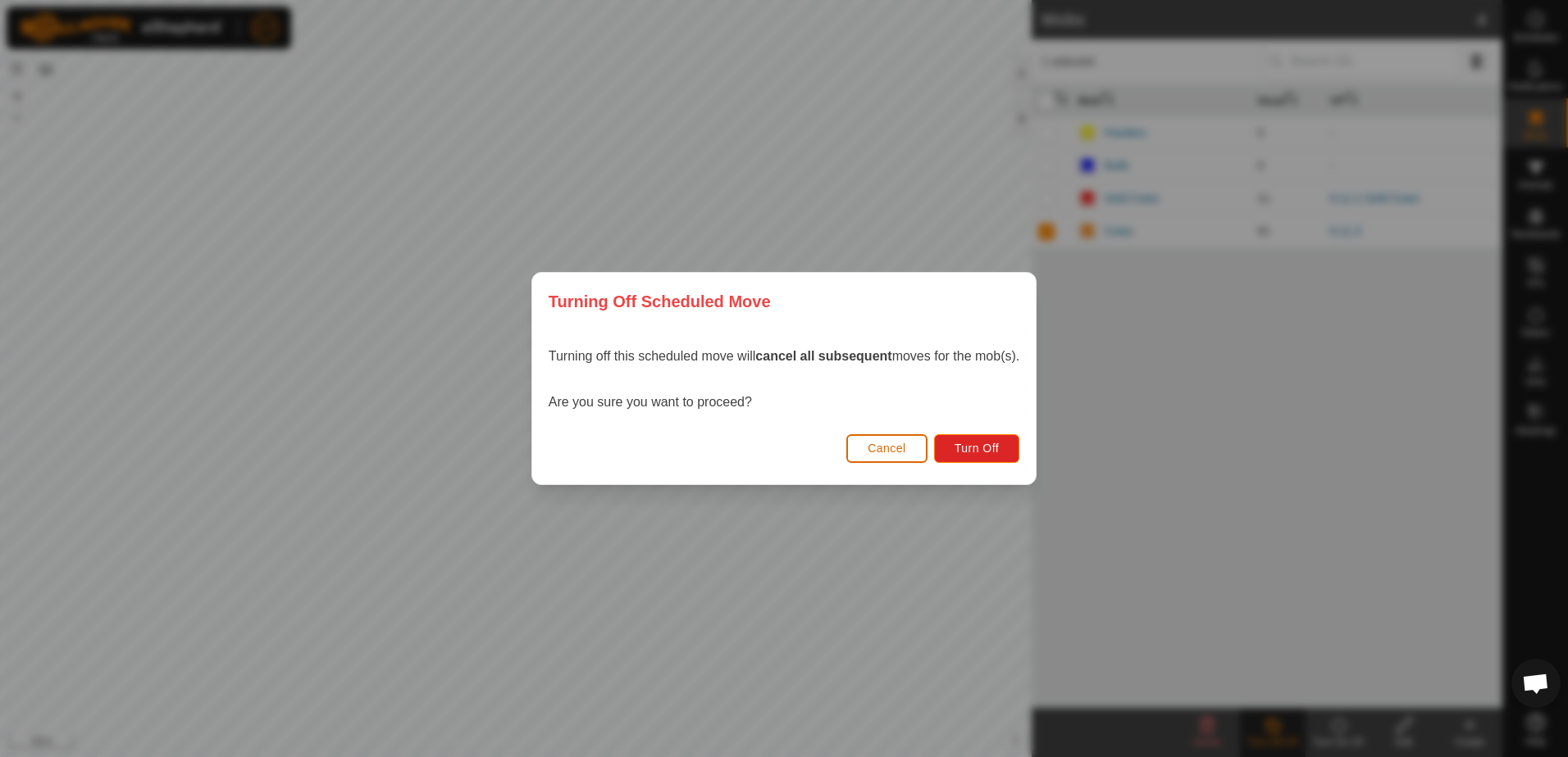
click at [887, 446] on span "Cancel" at bounding box center [888, 448] width 39 height 13
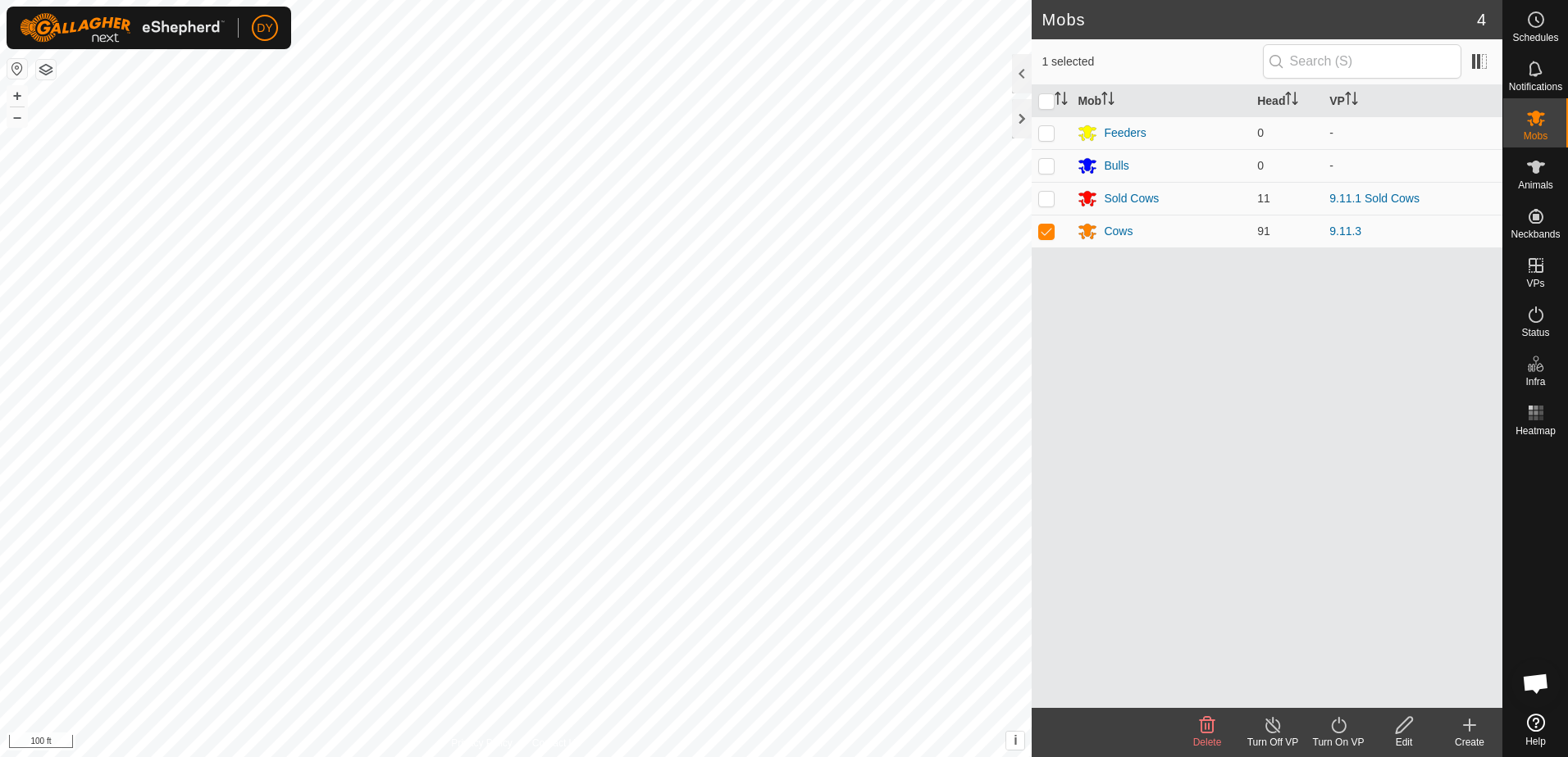
click at [1340, 726] on icon at bounding box center [1339, 725] width 20 height 19
click at [1337, 693] on link "Now" at bounding box center [1387, 689] width 162 height 33
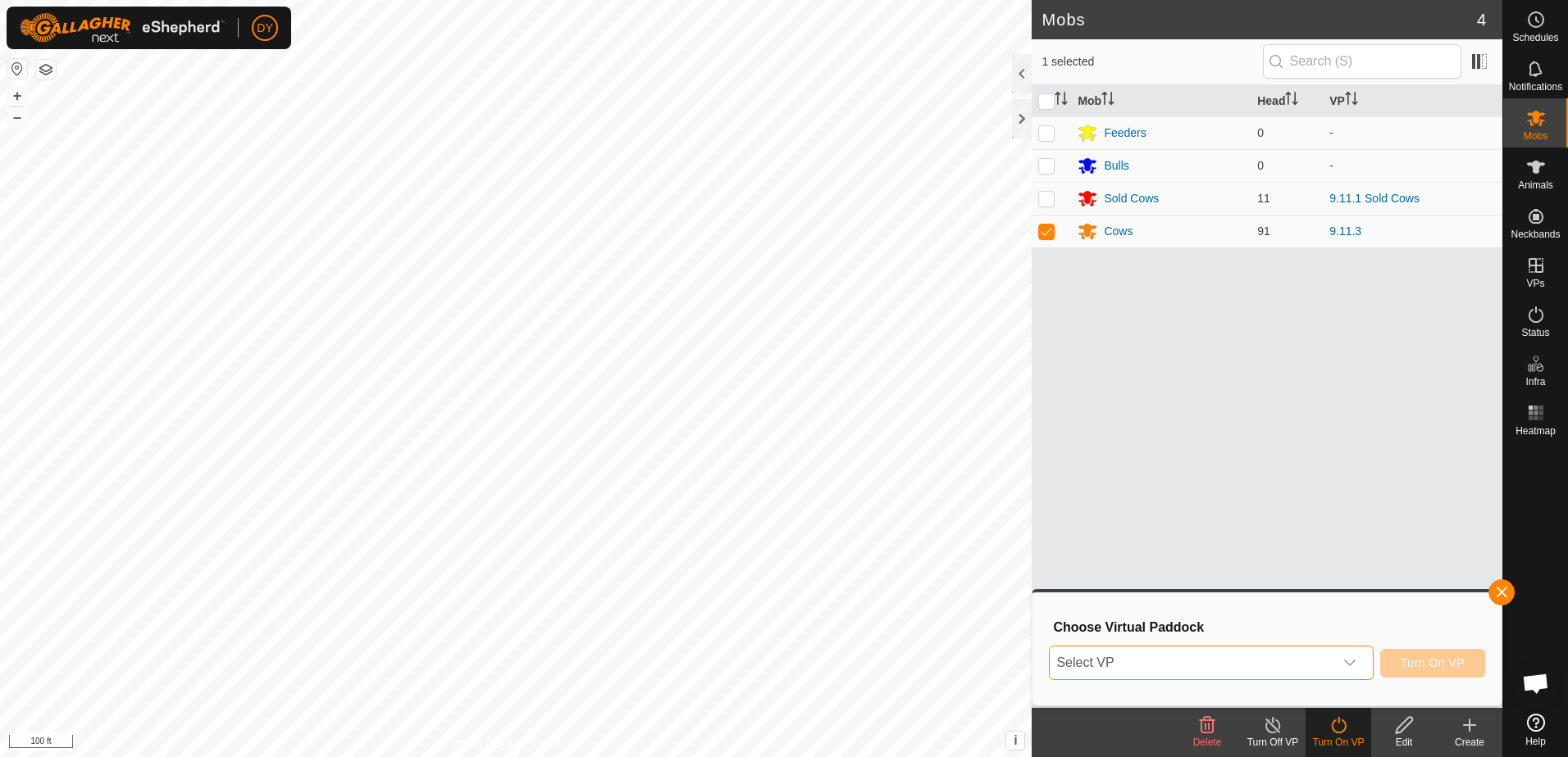
click at [1294, 660] on span "Select VP" at bounding box center [1191, 662] width 283 height 33
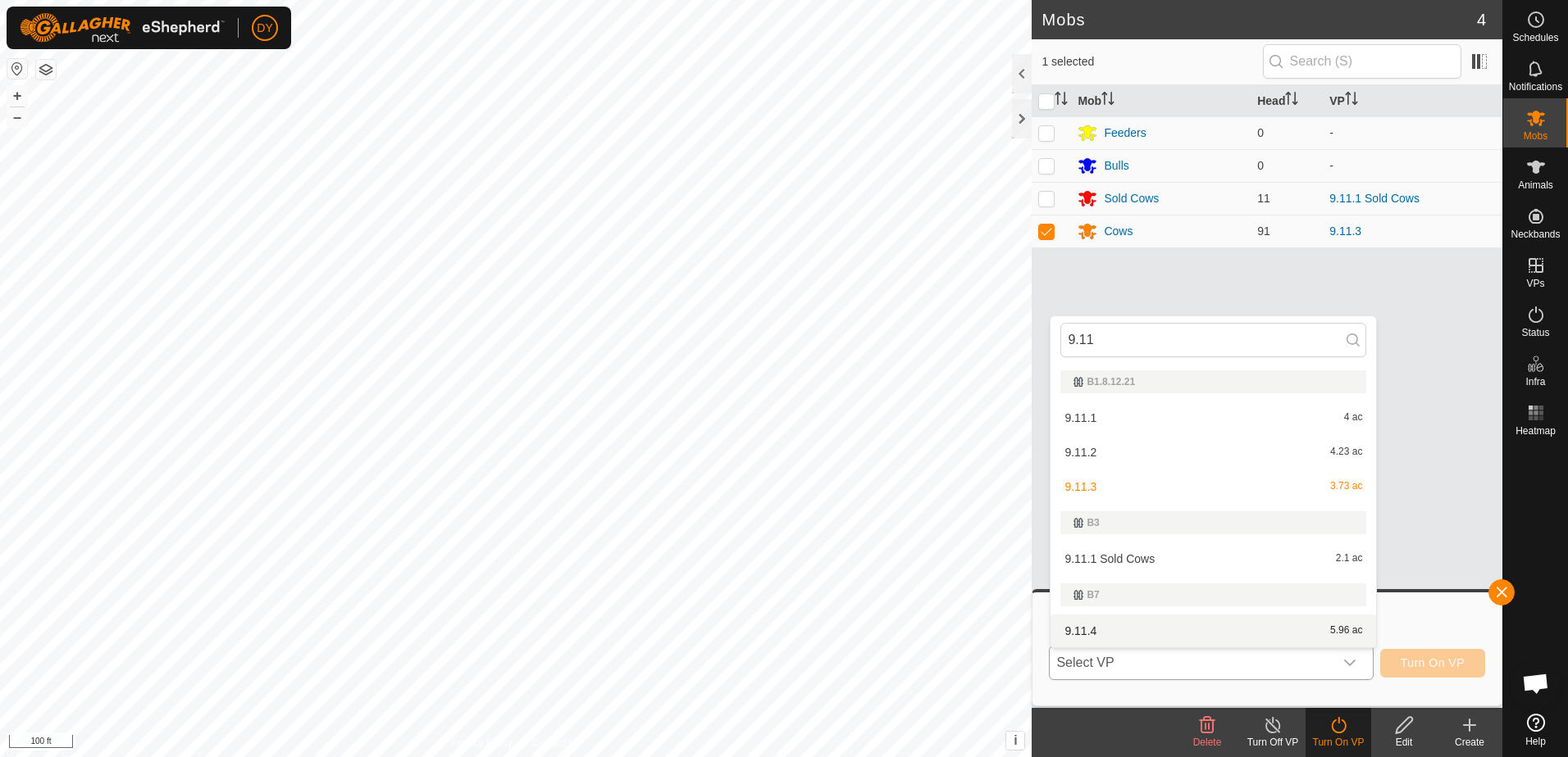
type input "9.11"
click at [1089, 628] on li "9.11.4 5.96 ac" at bounding box center [1214, 630] width 326 height 33
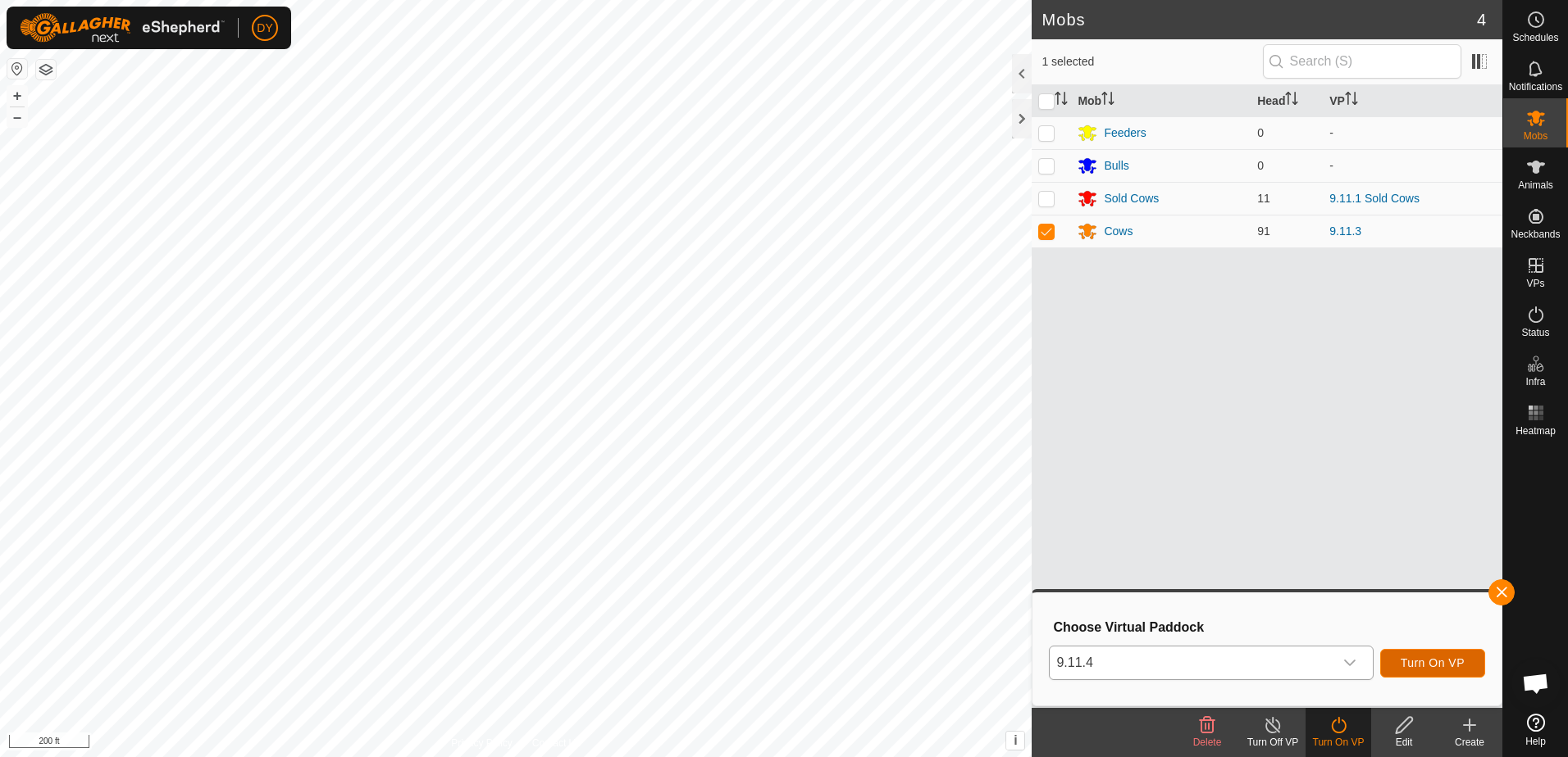
click at [1456, 668] on span "Turn On VP" at bounding box center [1432, 663] width 64 height 13
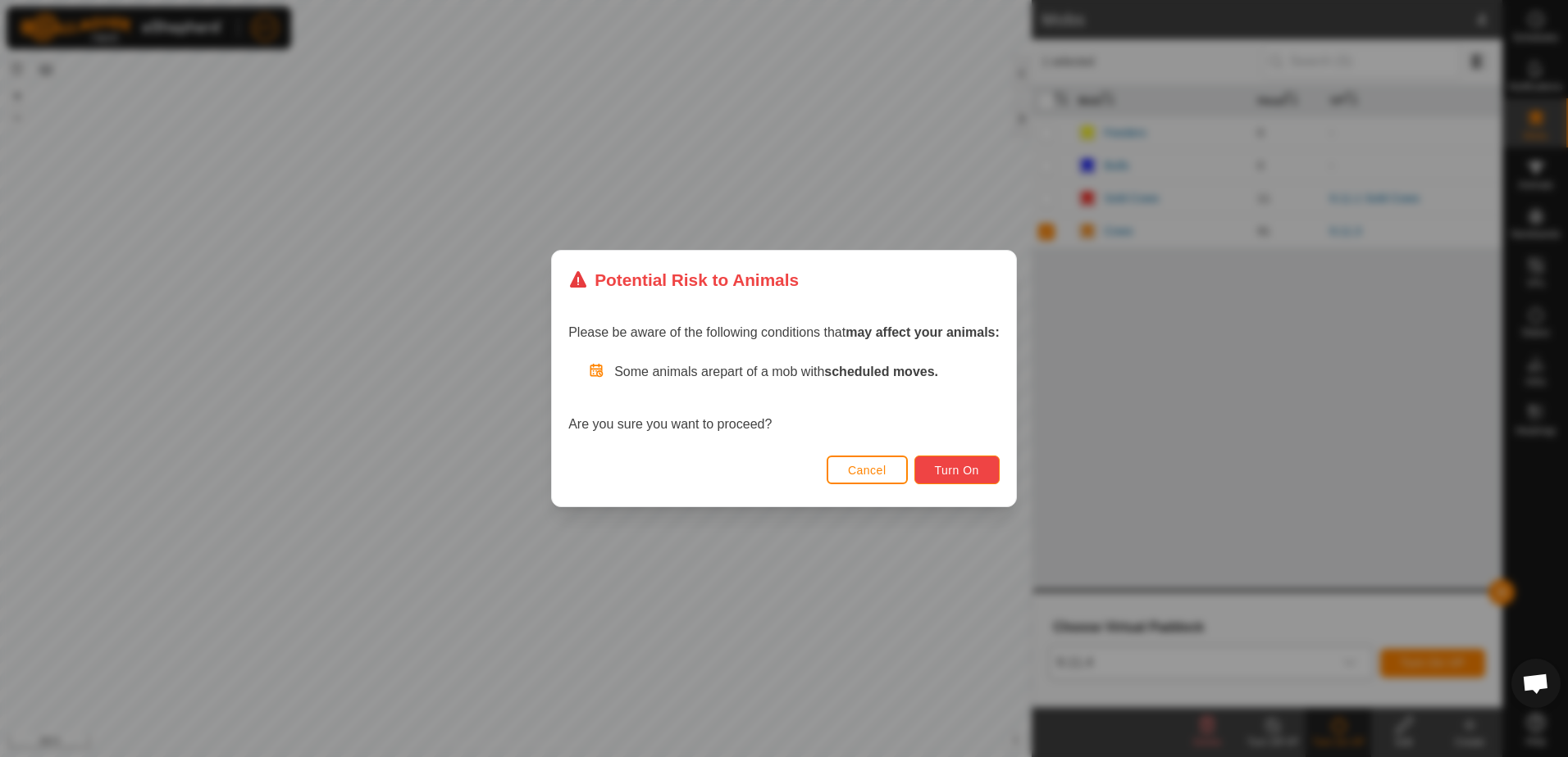
click at [926, 461] on button "Turn On" at bounding box center [957, 470] width 85 height 28
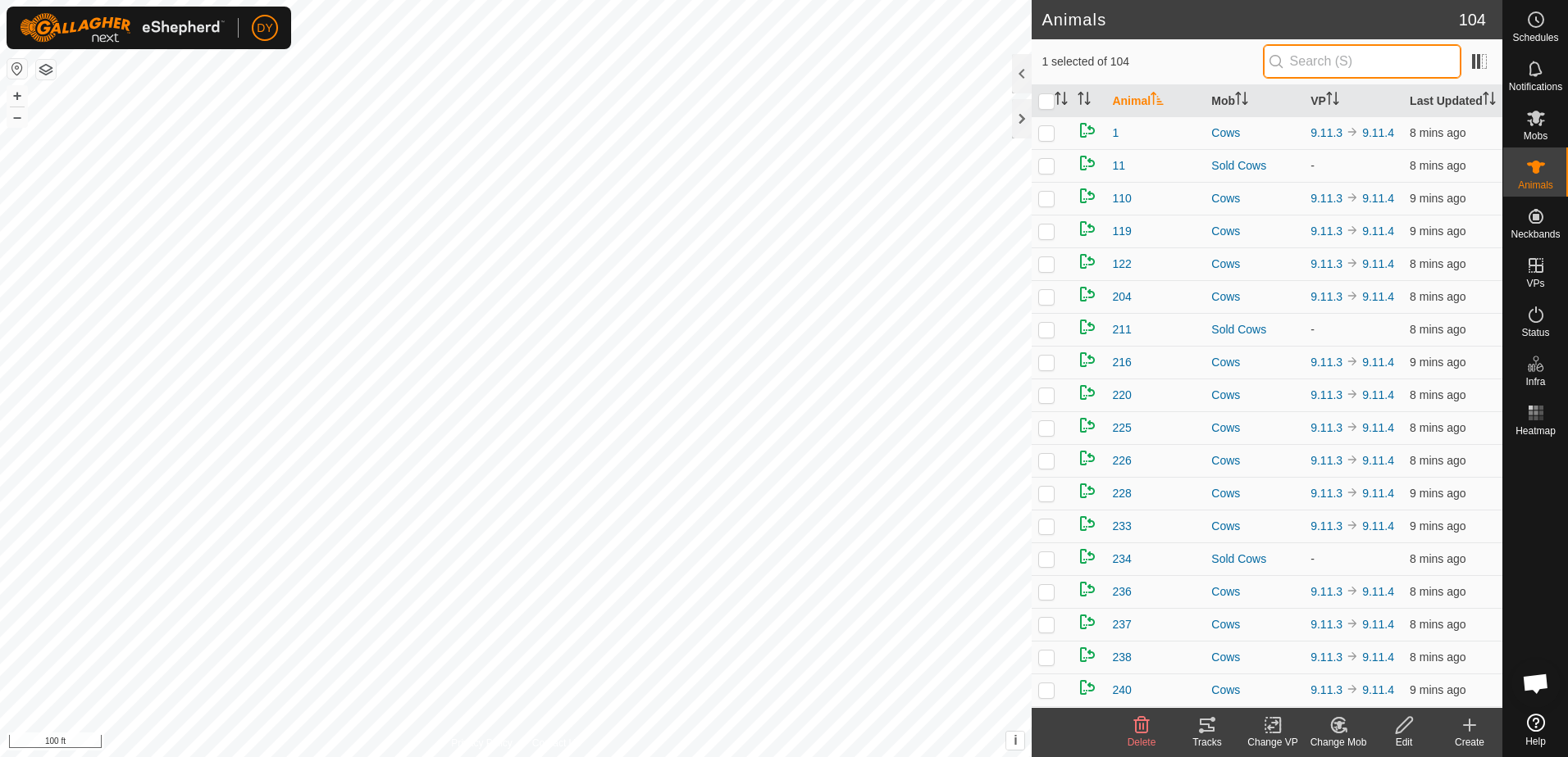
click at [1325, 63] on input "text" at bounding box center [1362, 61] width 198 height 35
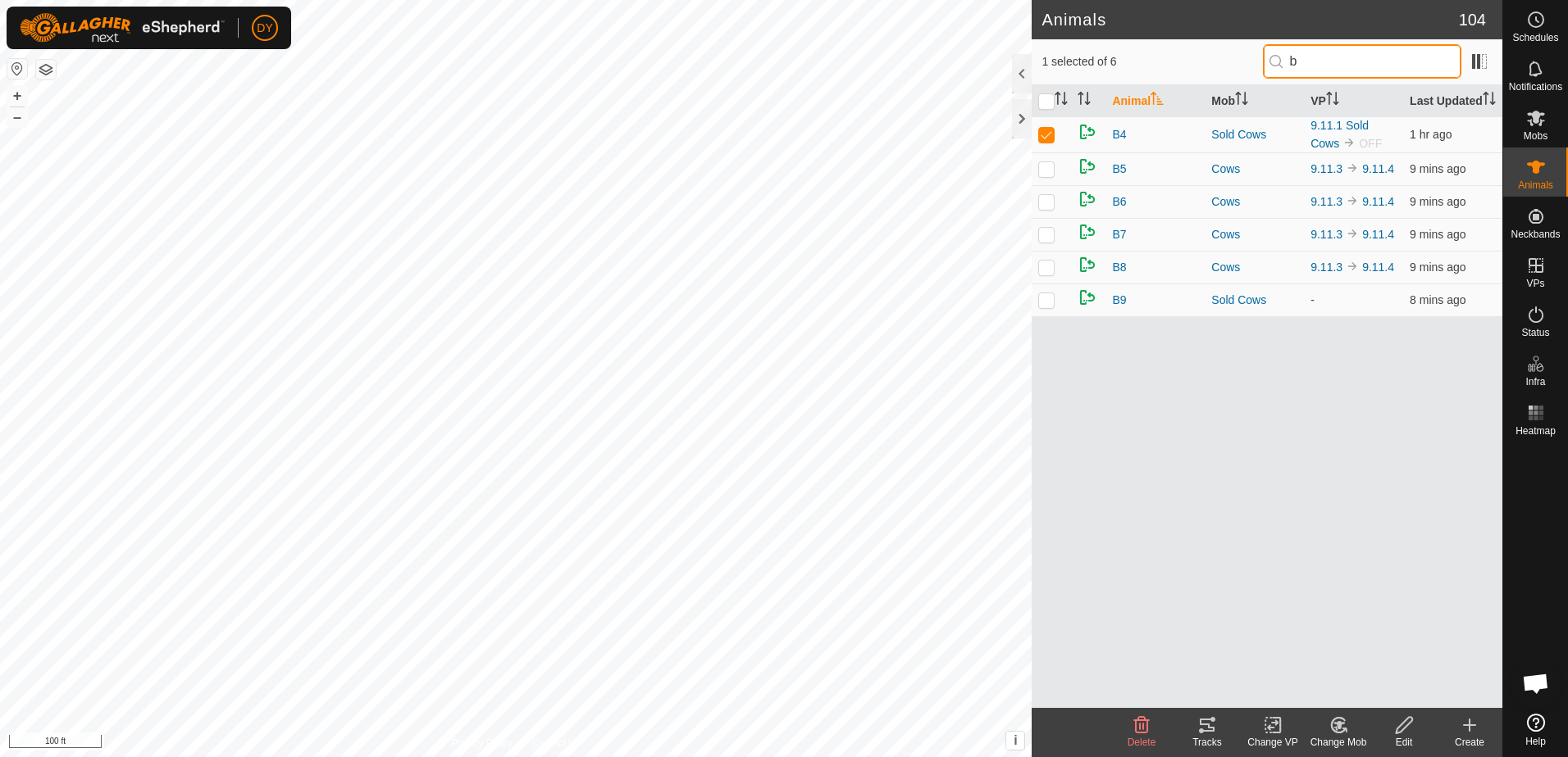
type input "b4"
checkbox input "true"
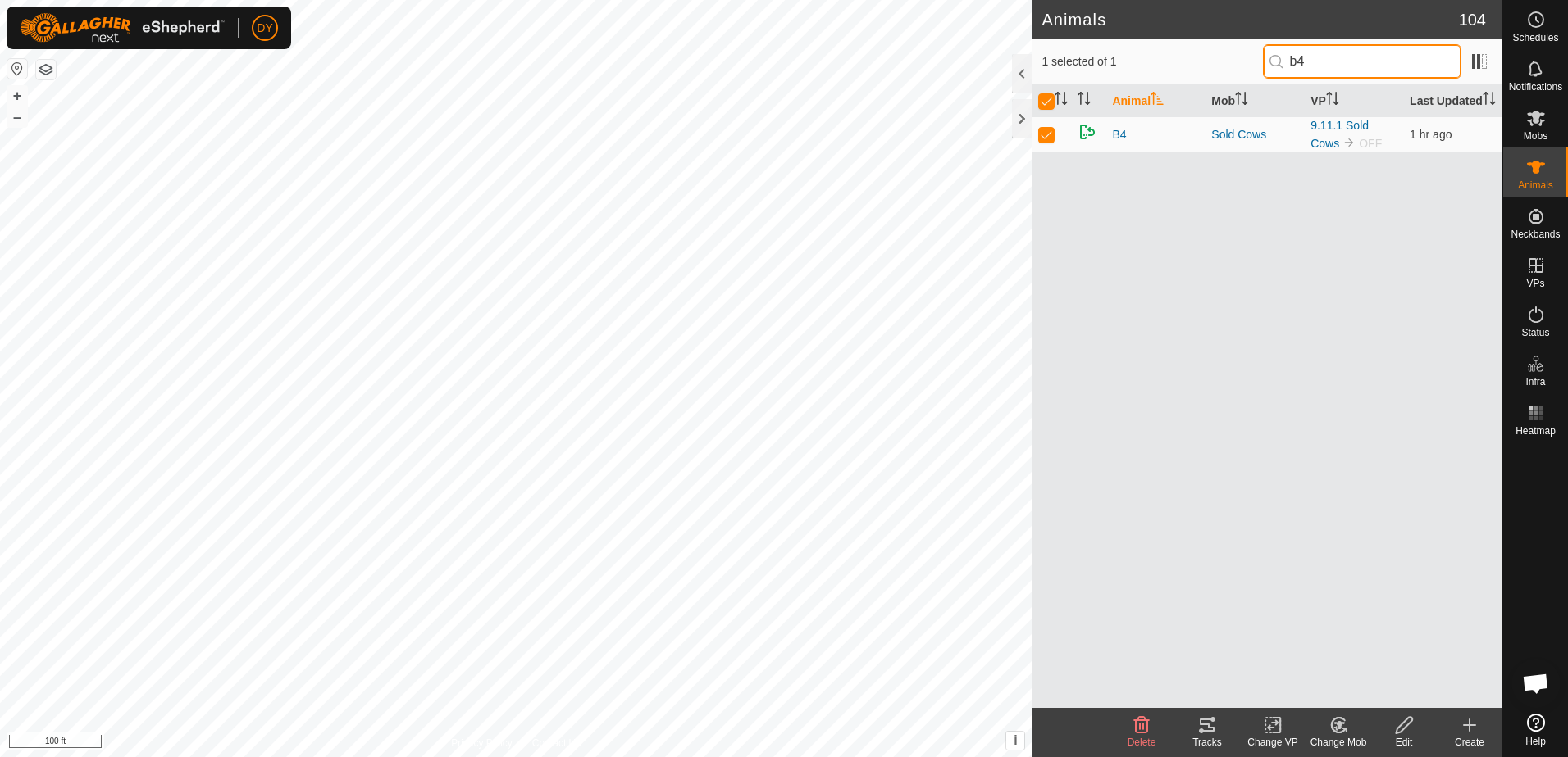
type input "b4"
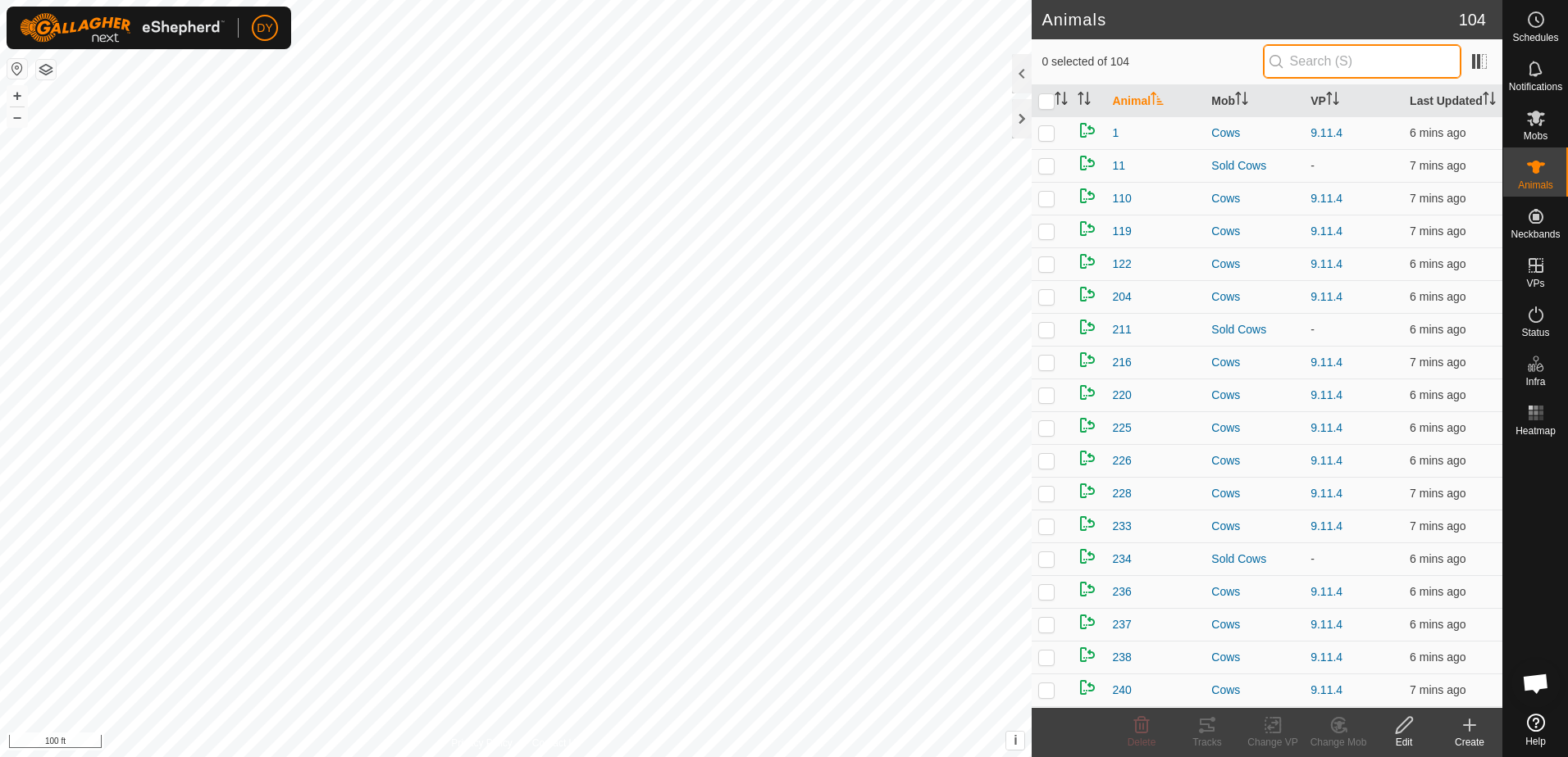
click at [1410, 68] on input "text" at bounding box center [1362, 61] width 198 height 35
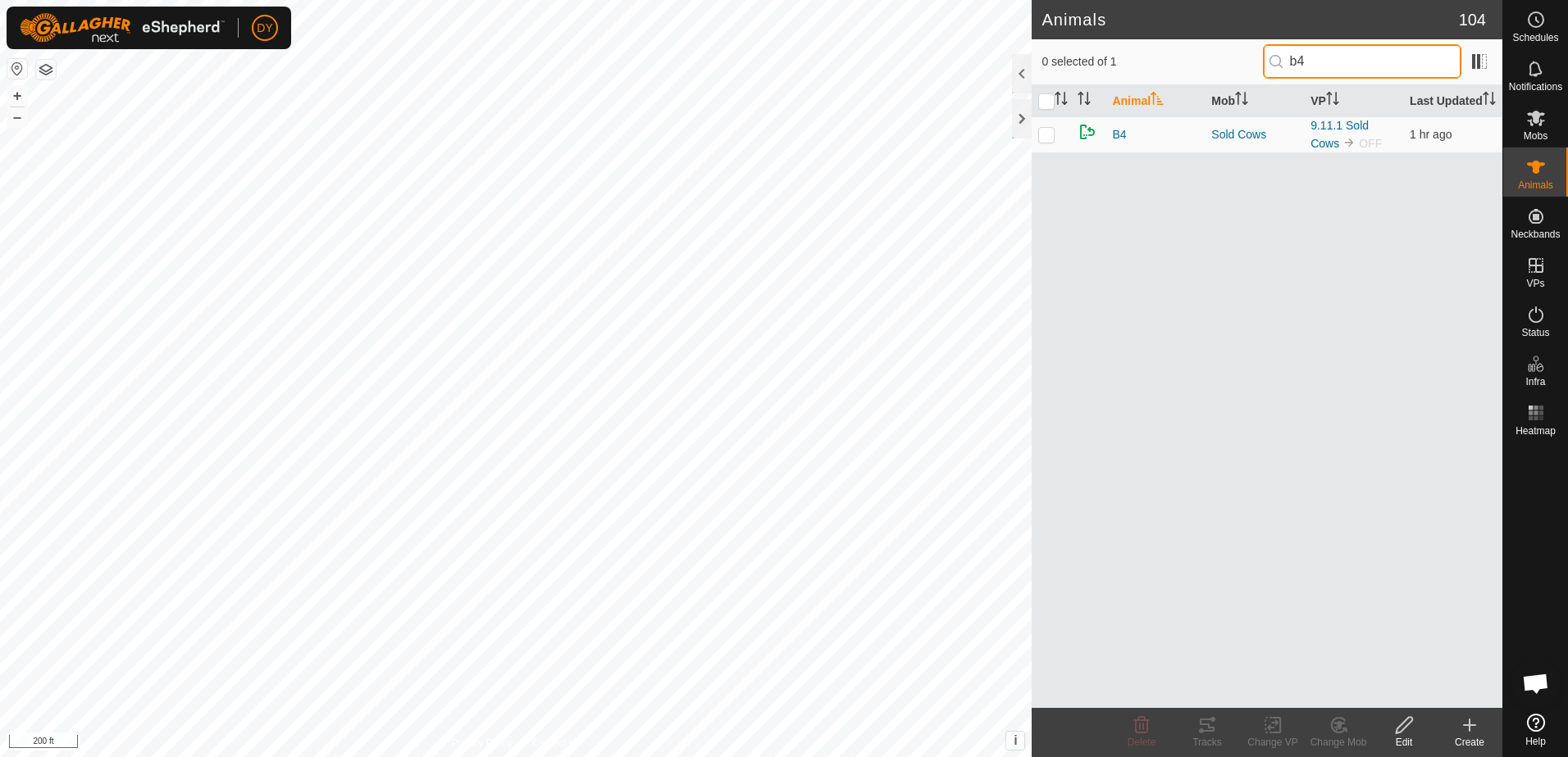
type input "b4"
